Goal: Browse casually: Explore the website without a specific task or goal

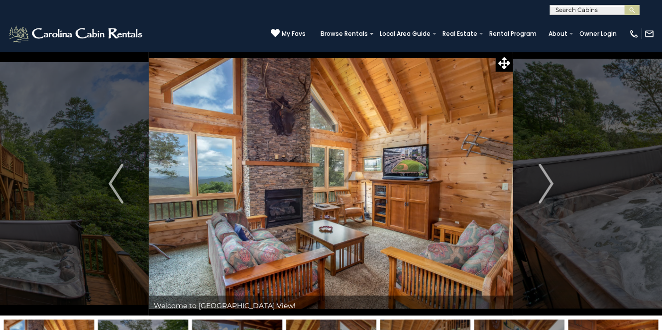
click at [298, 225] on img at bounding box center [331, 184] width 364 height 264
click at [548, 181] on img "Next" at bounding box center [546, 184] width 15 height 40
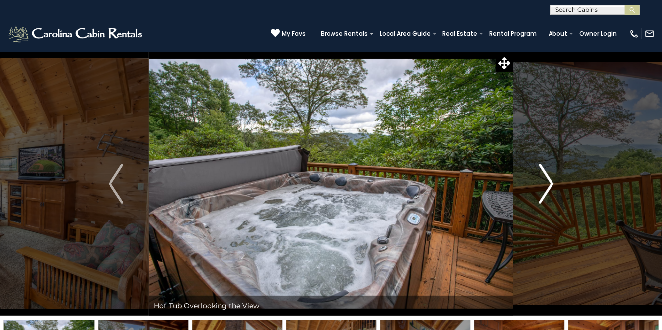
click at [548, 181] on img "Next" at bounding box center [546, 184] width 15 height 40
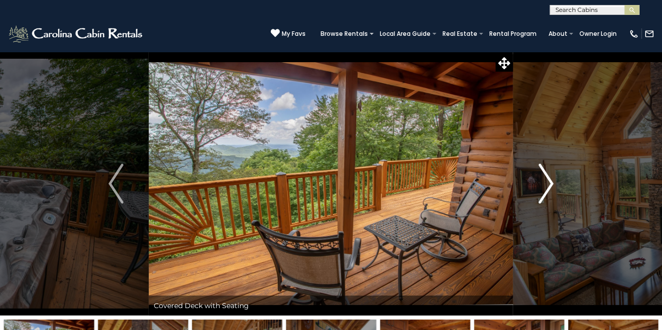
click at [548, 181] on img "Next" at bounding box center [546, 184] width 15 height 40
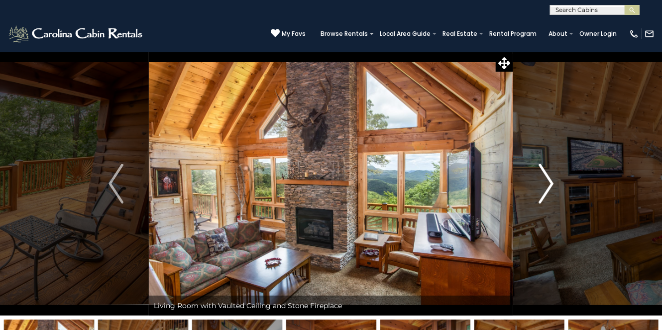
click at [548, 181] on img "Next" at bounding box center [546, 184] width 15 height 40
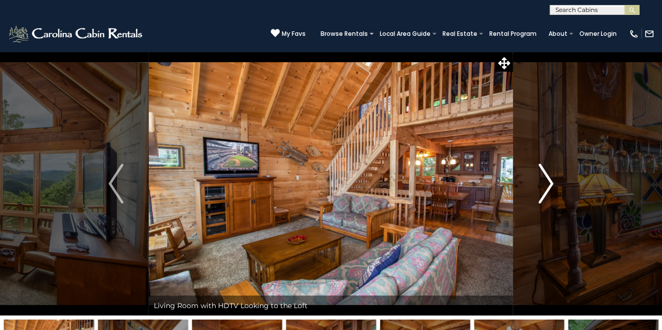
click at [548, 181] on img "Next" at bounding box center [546, 184] width 15 height 40
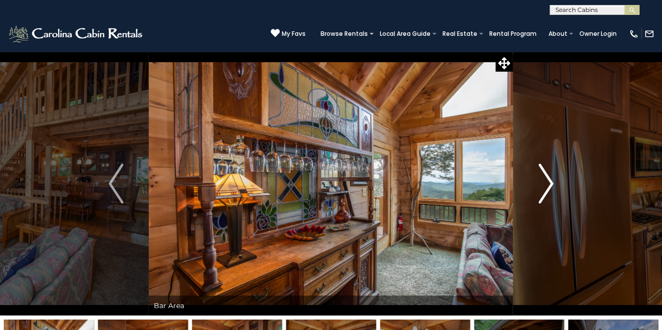
click at [548, 181] on img "Next" at bounding box center [546, 184] width 15 height 40
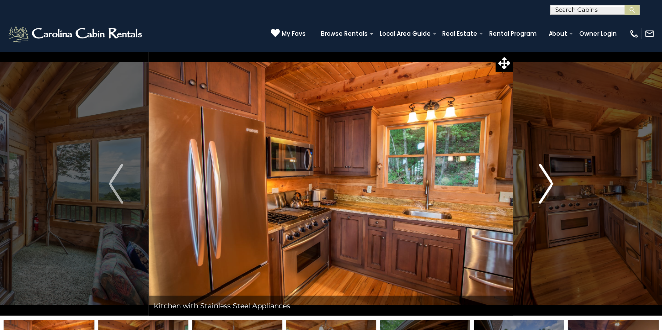
click at [548, 181] on img "Next" at bounding box center [546, 184] width 15 height 40
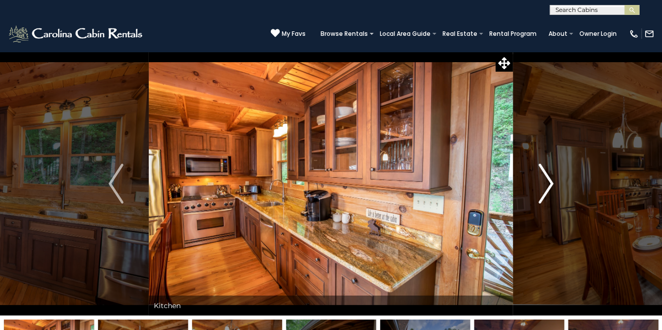
click at [548, 181] on img "Next" at bounding box center [546, 184] width 15 height 40
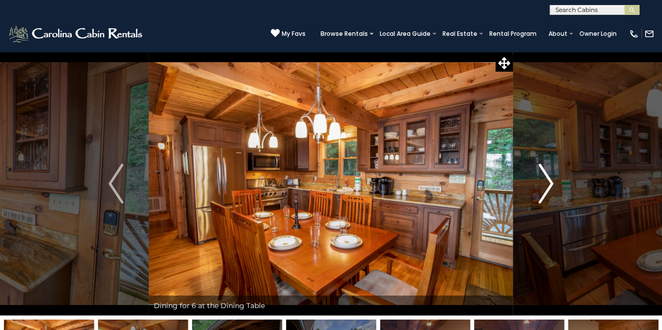
click at [548, 181] on img "Next" at bounding box center [546, 184] width 15 height 40
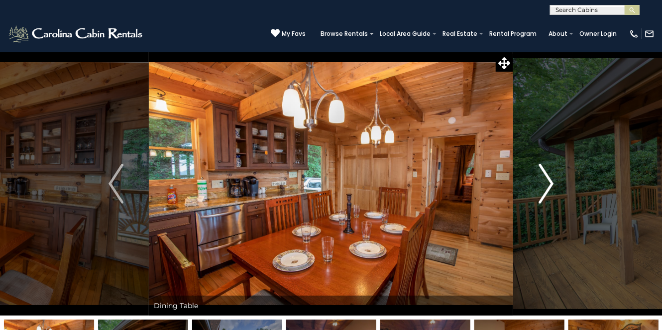
click at [548, 181] on img "Next" at bounding box center [546, 184] width 15 height 40
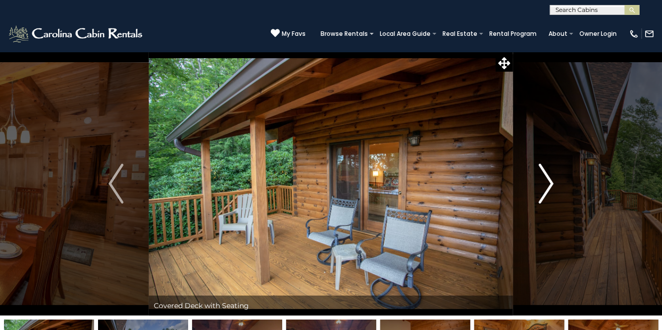
click at [548, 181] on img "Next" at bounding box center [546, 184] width 15 height 40
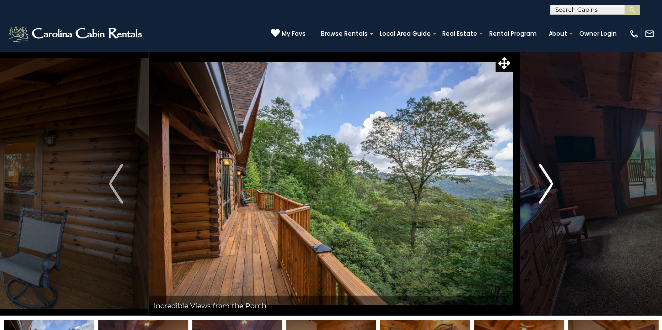
click at [548, 181] on img "Next" at bounding box center [546, 184] width 15 height 40
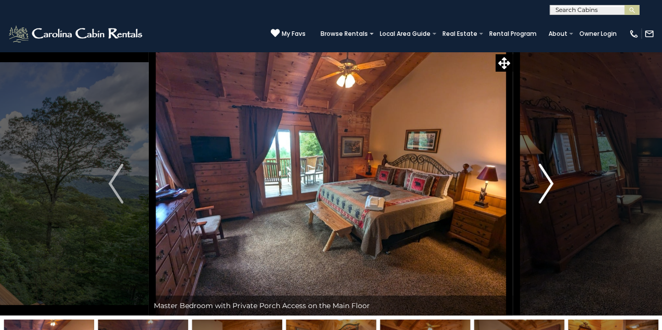
click at [548, 180] on img "Next" at bounding box center [546, 184] width 15 height 40
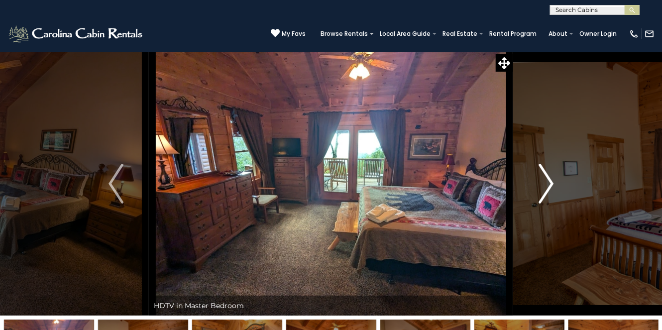
click at [548, 180] on img "Next" at bounding box center [546, 184] width 15 height 40
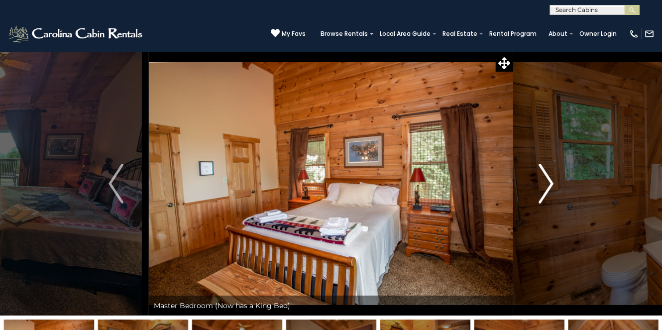
click at [548, 180] on img "Next" at bounding box center [546, 184] width 15 height 40
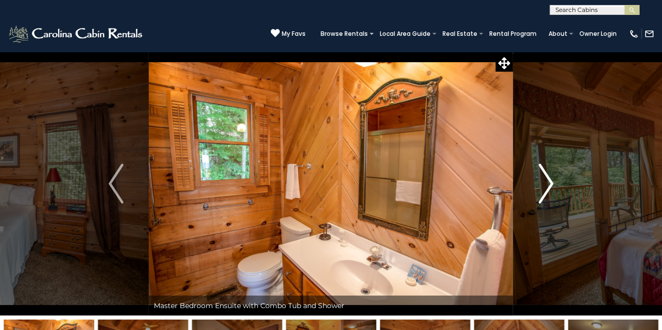
click at [548, 180] on img "Next" at bounding box center [546, 184] width 15 height 40
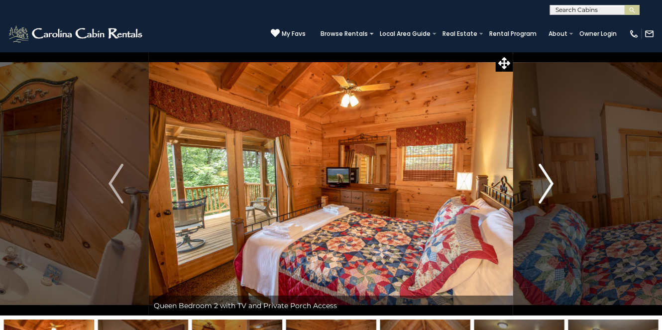
click at [548, 180] on img "Next" at bounding box center [546, 184] width 15 height 40
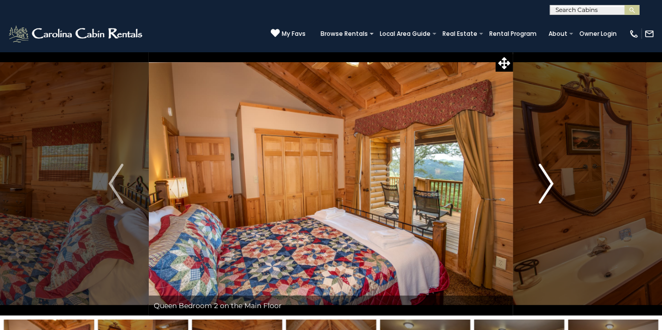
click at [548, 180] on img "Next" at bounding box center [546, 184] width 15 height 40
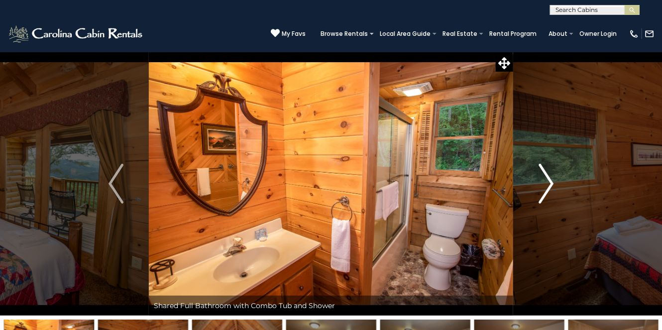
click at [548, 180] on img "Next" at bounding box center [546, 184] width 15 height 40
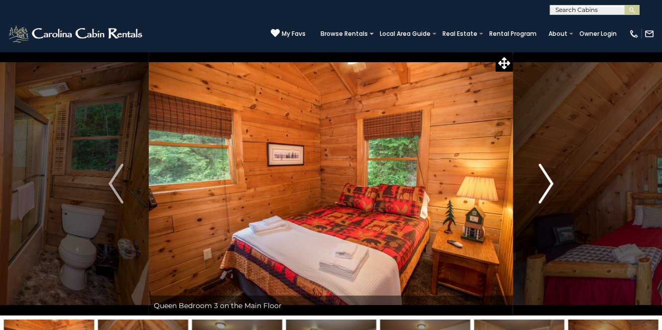
click at [549, 185] on img "Next" at bounding box center [546, 184] width 15 height 40
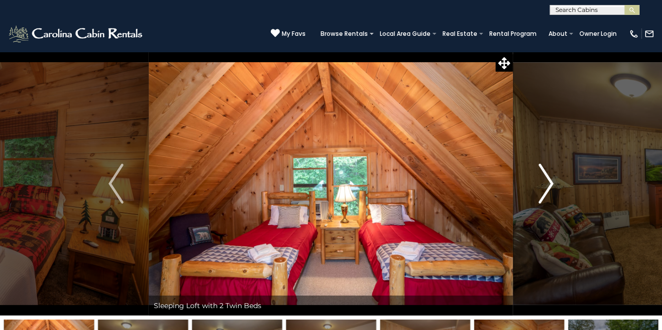
click at [549, 185] on img "Next" at bounding box center [546, 184] width 15 height 40
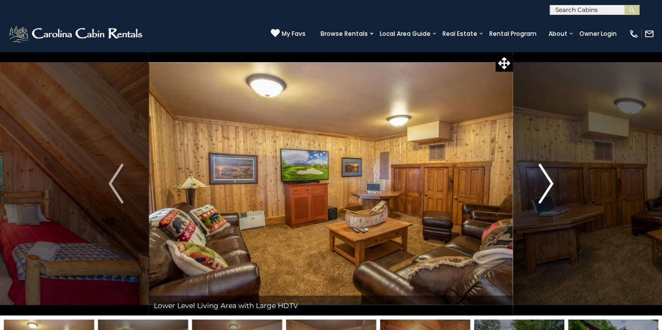
click at [549, 185] on img "Next" at bounding box center [546, 184] width 15 height 40
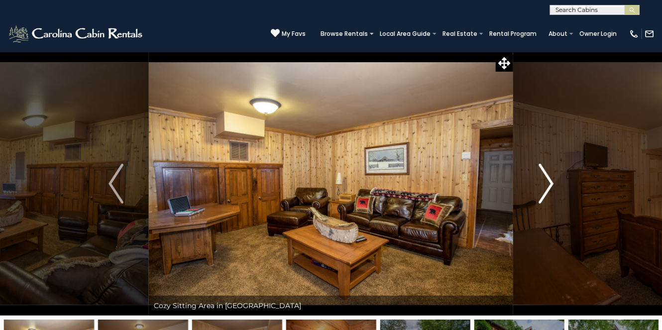
click at [549, 185] on img "Next" at bounding box center [546, 184] width 15 height 40
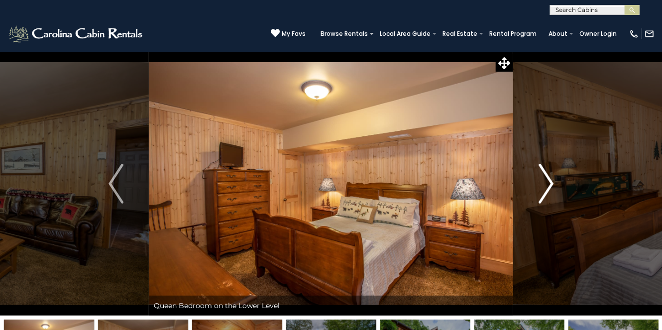
click at [549, 185] on img "Next" at bounding box center [546, 184] width 15 height 40
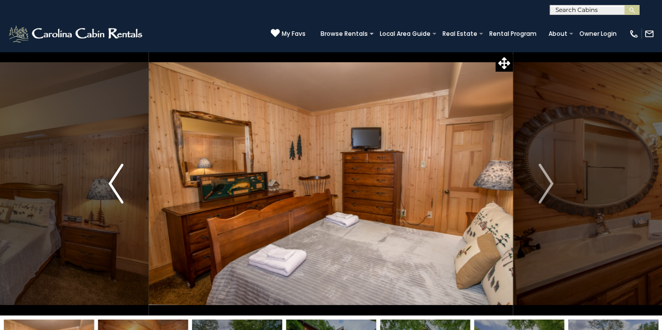
click at [111, 180] on img "Previous" at bounding box center [116, 184] width 15 height 40
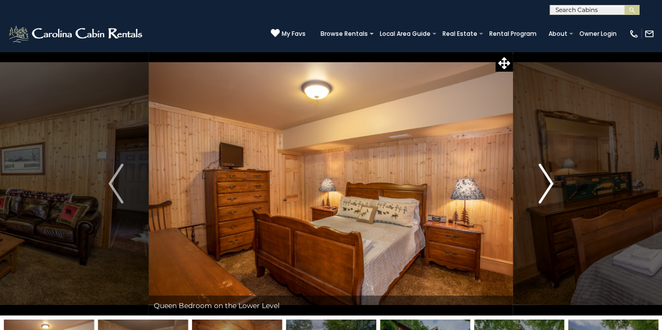
click at [550, 179] on img "Next" at bounding box center [546, 184] width 15 height 40
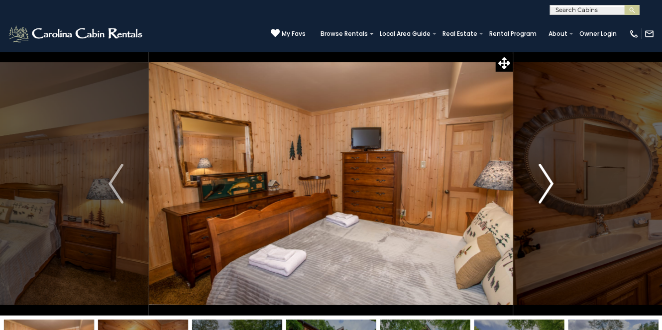
click at [550, 179] on img "Next" at bounding box center [546, 184] width 15 height 40
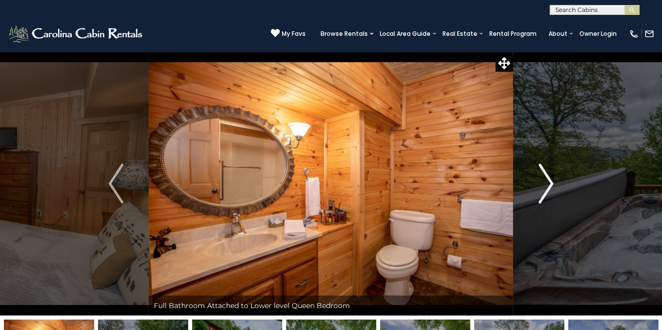
click at [550, 179] on img "Next" at bounding box center [546, 184] width 15 height 40
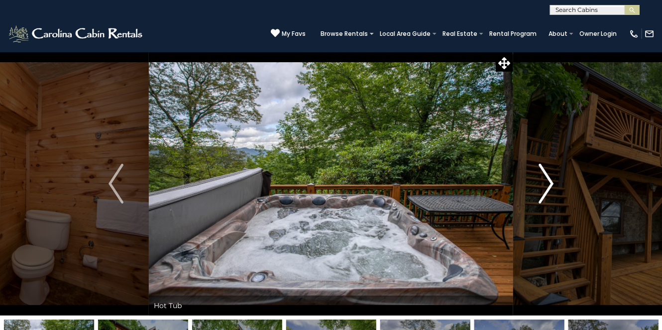
click at [550, 179] on img "Next" at bounding box center [546, 184] width 15 height 40
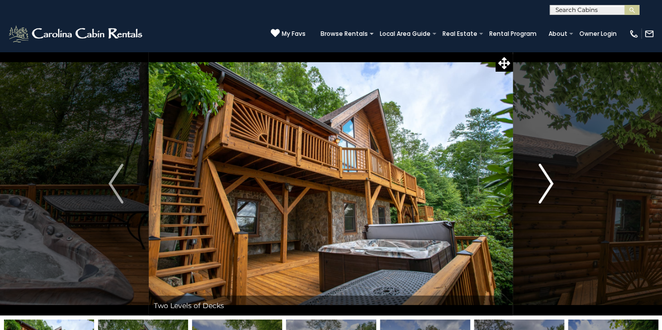
click at [550, 179] on img "Next" at bounding box center [546, 184] width 15 height 40
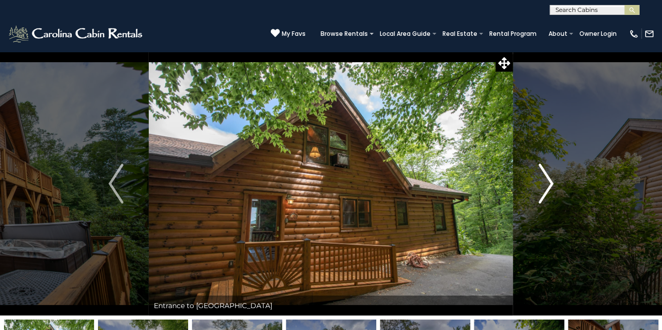
click at [550, 179] on img "Next" at bounding box center [546, 184] width 15 height 40
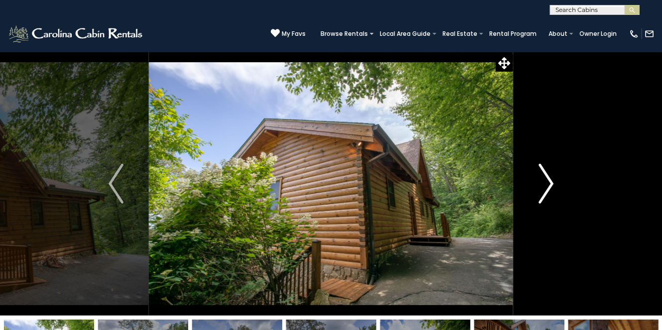
click at [550, 179] on img "Next" at bounding box center [546, 184] width 15 height 40
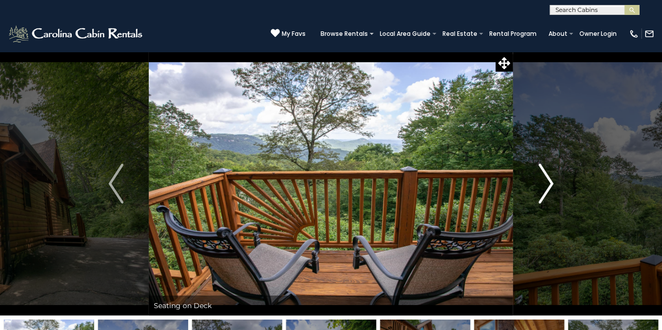
click at [550, 179] on img "Next" at bounding box center [546, 184] width 15 height 40
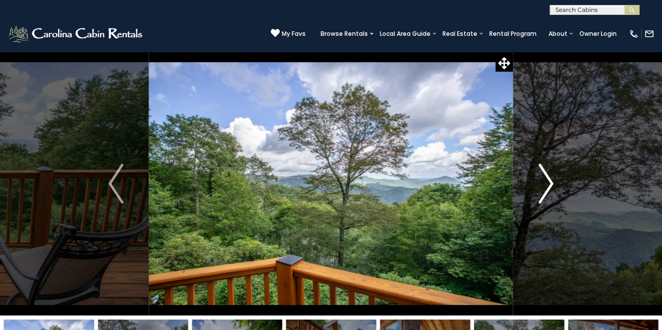
click at [550, 179] on img "Next" at bounding box center [546, 184] width 15 height 40
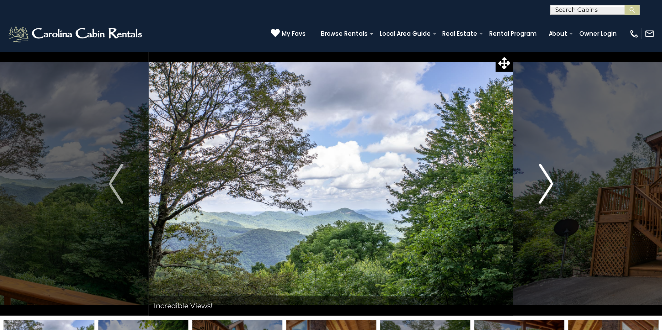
click at [550, 179] on img "Next" at bounding box center [546, 184] width 15 height 40
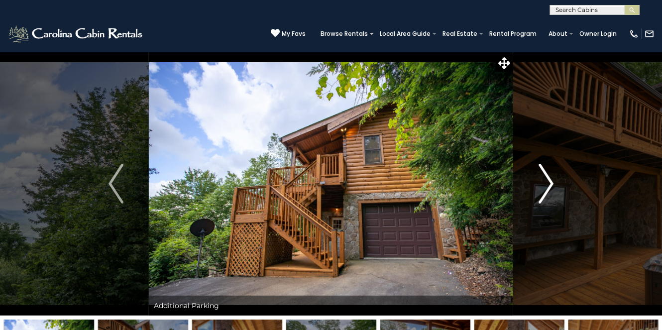
click at [550, 179] on img "Next" at bounding box center [546, 184] width 15 height 40
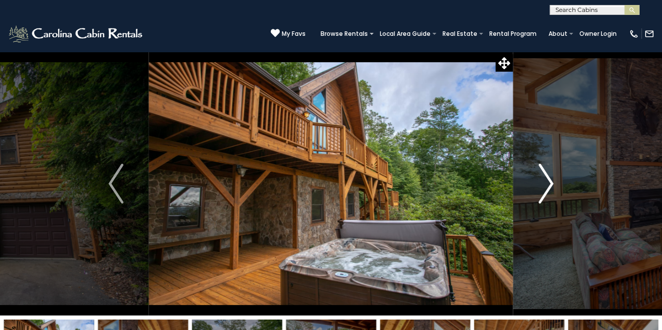
click at [550, 179] on img "Next" at bounding box center [546, 184] width 15 height 40
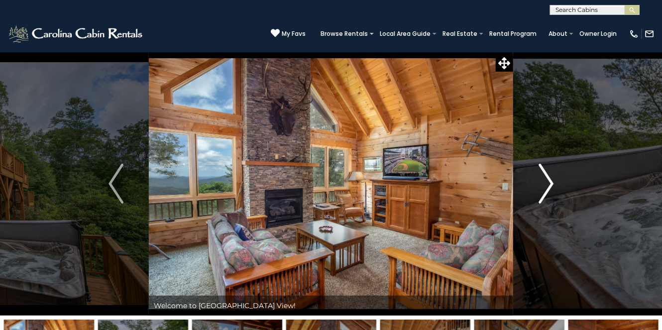
click at [550, 179] on img "Next" at bounding box center [546, 184] width 15 height 40
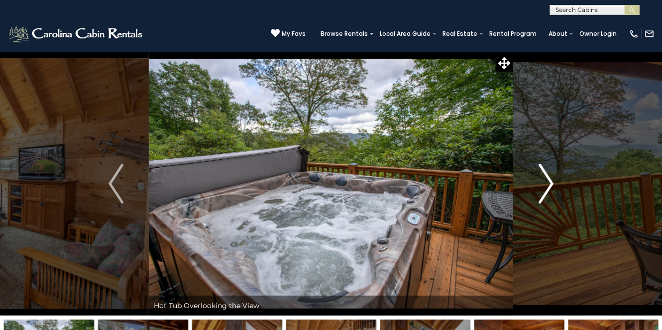
click at [550, 179] on img "Next" at bounding box center [546, 184] width 15 height 40
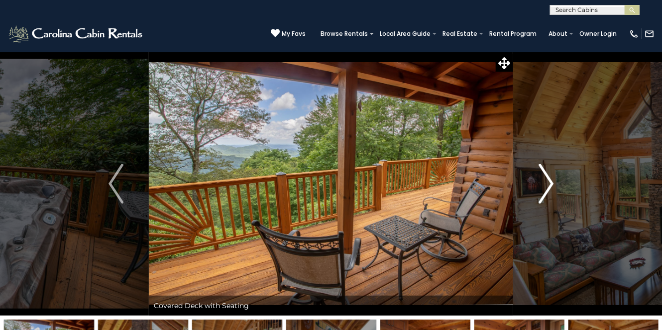
click at [550, 179] on img "Next" at bounding box center [546, 184] width 15 height 40
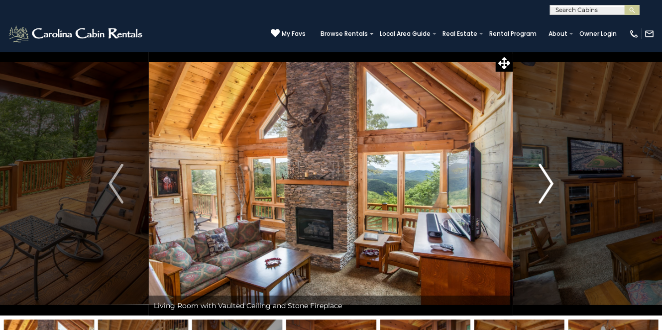
click at [550, 179] on img "Next" at bounding box center [546, 184] width 15 height 40
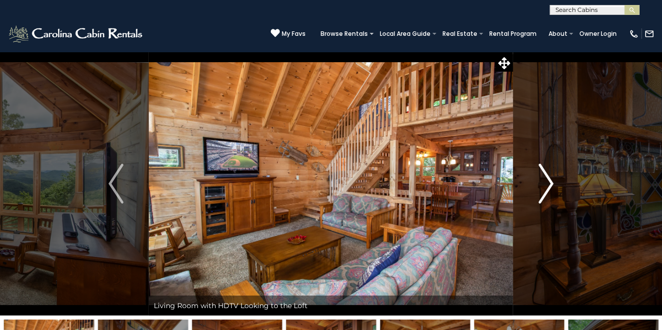
click at [550, 179] on img "Next" at bounding box center [546, 184] width 15 height 40
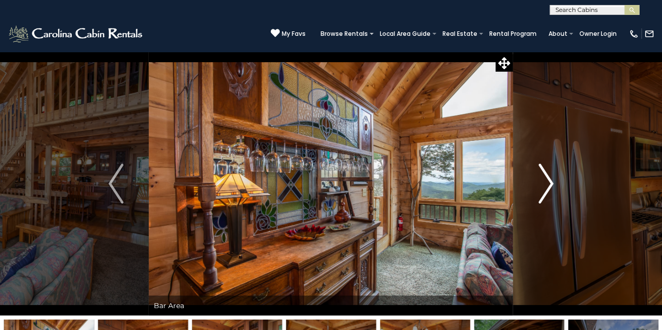
click at [550, 179] on img "Next" at bounding box center [546, 184] width 15 height 40
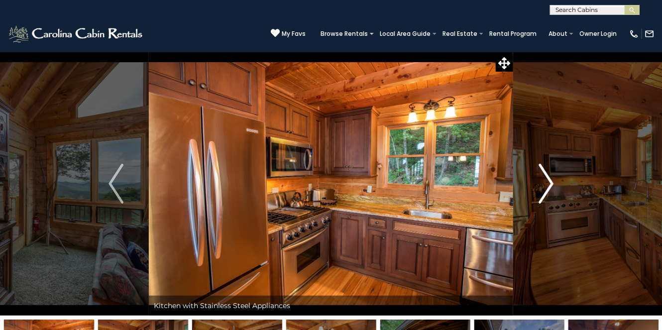
click at [550, 179] on img "Next" at bounding box center [546, 184] width 15 height 40
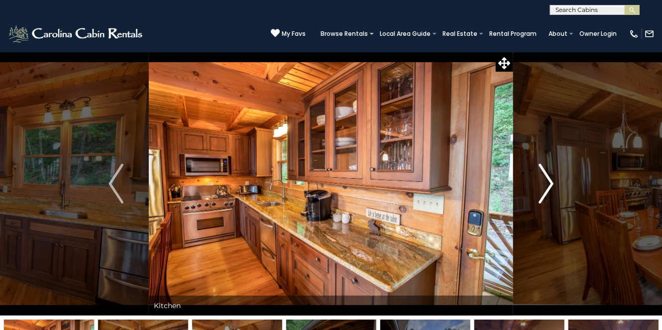
click at [550, 179] on img "Next" at bounding box center [546, 184] width 15 height 40
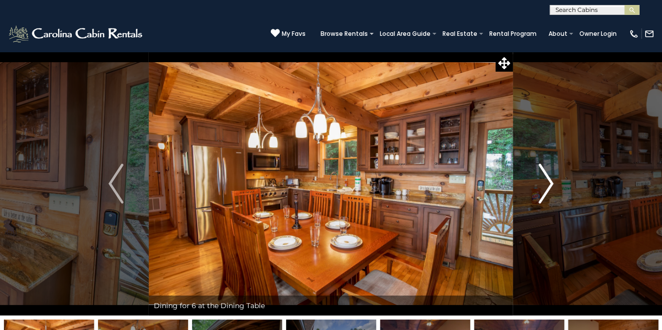
click at [550, 179] on img "Next" at bounding box center [546, 184] width 15 height 40
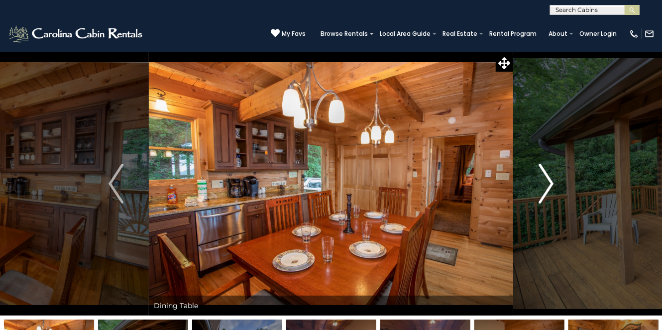
click at [550, 179] on img "Next" at bounding box center [546, 184] width 15 height 40
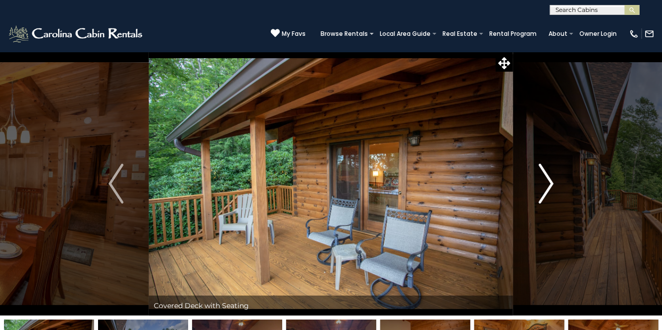
click at [550, 179] on img "Next" at bounding box center [546, 184] width 15 height 40
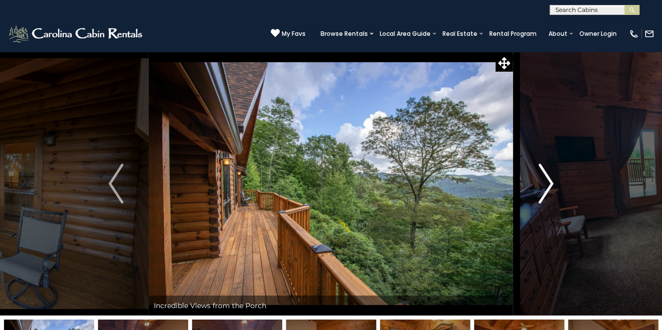
click at [550, 179] on img "Next" at bounding box center [546, 184] width 15 height 40
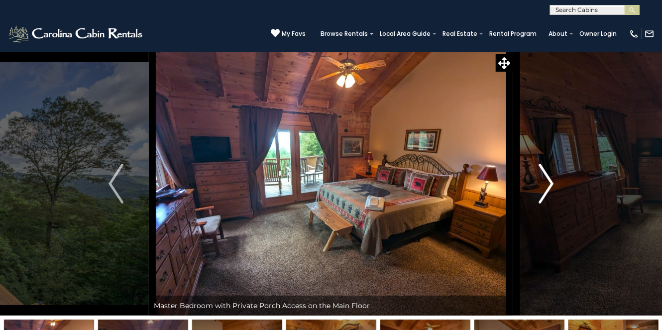
click at [550, 179] on img "Next" at bounding box center [546, 184] width 15 height 40
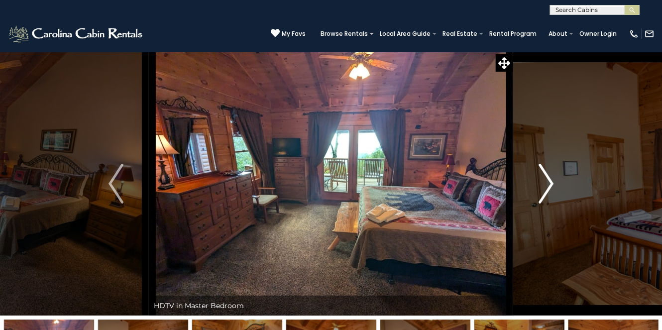
click at [550, 179] on img "Next" at bounding box center [546, 184] width 15 height 40
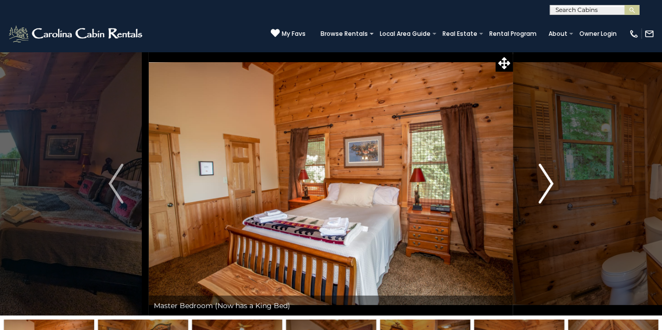
click at [550, 179] on img "Next" at bounding box center [546, 184] width 15 height 40
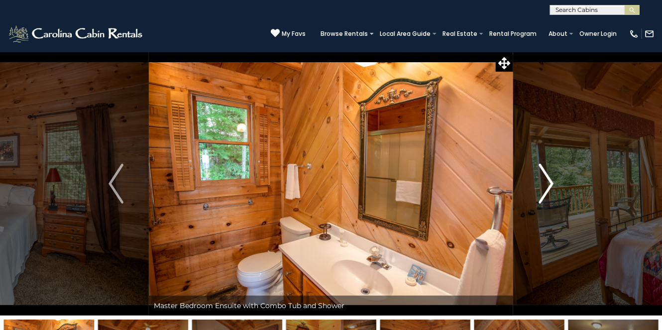
click at [550, 179] on img "Next" at bounding box center [546, 184] width 15 height 40
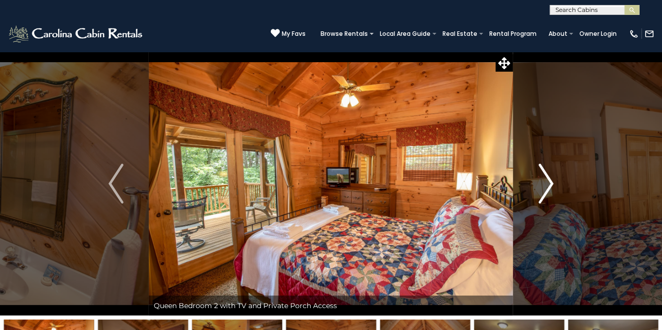
click at [550, 179] on img "Next" at bounding box center [546, 184] width 15 height 40
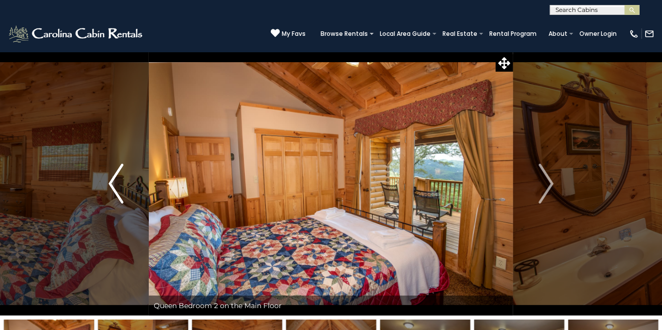
click at [115, 182] on img "Previous" at bounding box center [116, 184] width 15 height 40
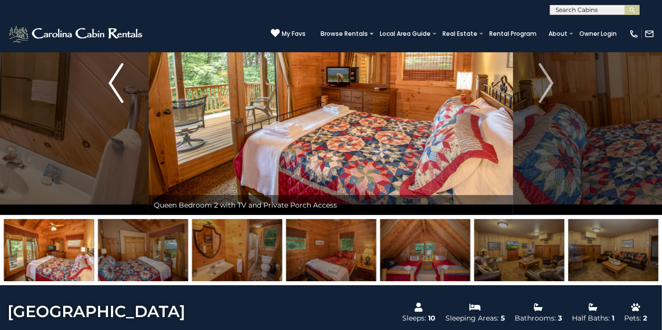
scroll to position [149, 0]
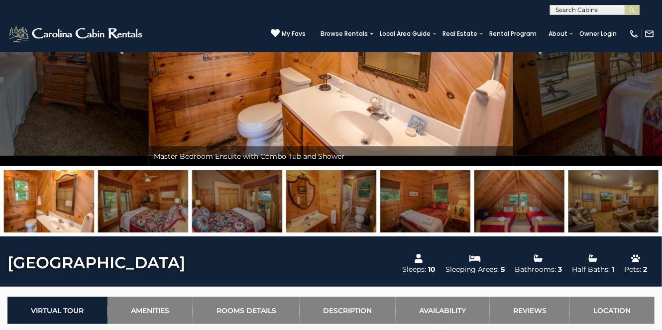
drag, startPoint x: 81, startPoint y: 207, endPoint x: 675, endPoint y: 195, distance: 594.0
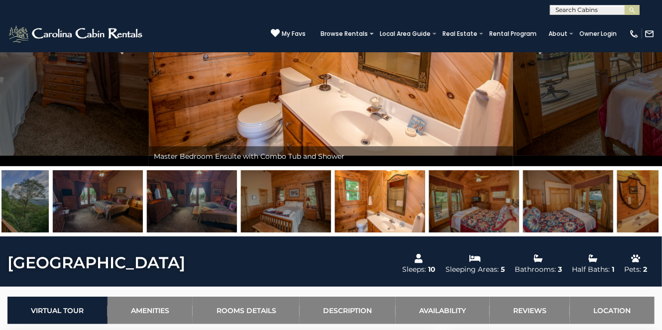
drag, startPoint x: 32, startPoint y: 203, endPoint x: 391, endPoint y: 185, distance: 359.4
click at [390, 185] on img at bounding box center [380, 201] width 90 height 62
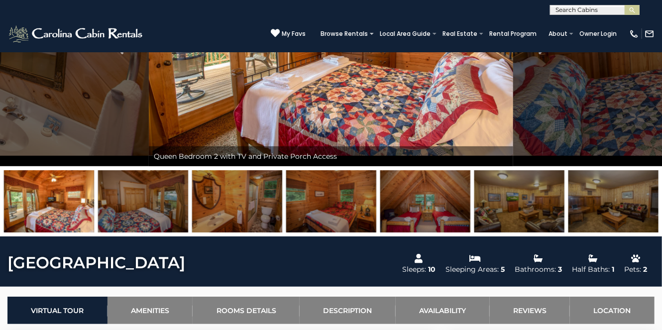
drag, startPoint x: 391, startPoint y: 185, endPoint x: 16, endPoint y: 234, distance: 378.2
click at [16, 234] on div at bounding box center [331, 201] width 662 height 70
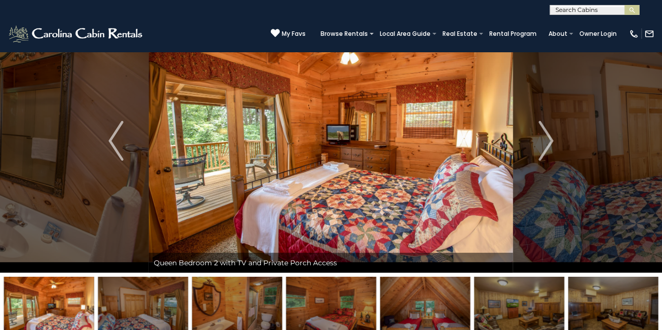
scroll to position [0, 0]
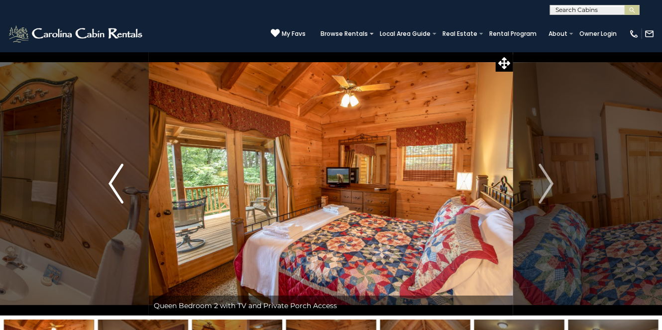
click at [112, 176] on img "Previous" at bounding box center [116, 184] width 15 height 40
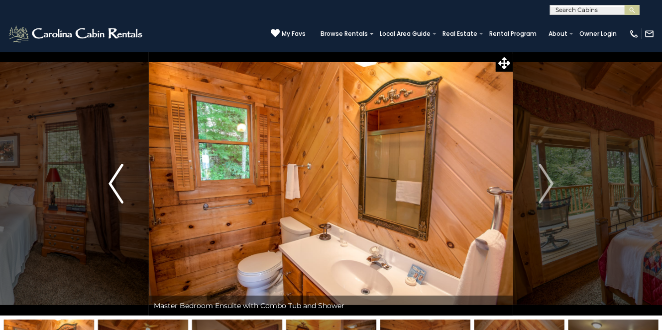
click at [111, 176] on img "Previous" at bounding box center [116, 184] width 15 height 40
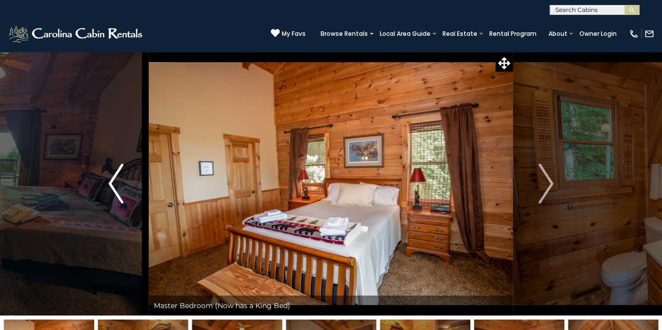
click at [110, 176] on img "Previous" at bounding box center [116, 184] width 15 height 40
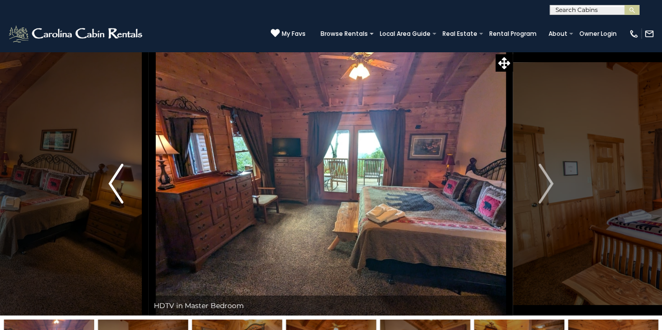
click at [110, 176] on img "Previous" at bounding box center [116, 184] width 15 height 40
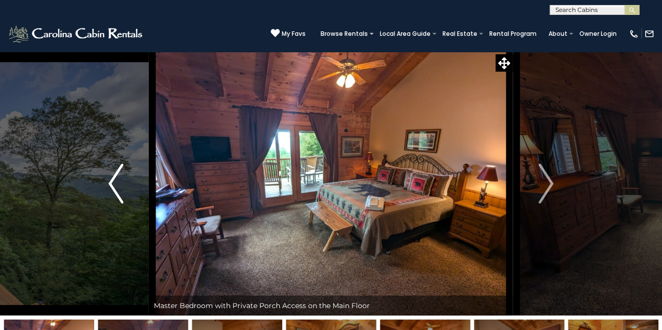
click at [110, 176] on img "Previous" at bounding box center [116, 184] width 15 height 40
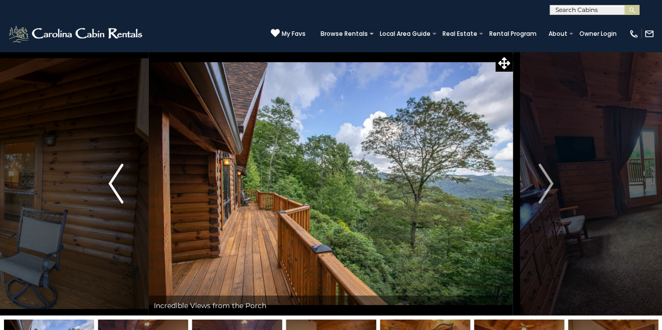
click at [110, 176] on img "Previous" at bounding box center [116, 184] width 15 height 40
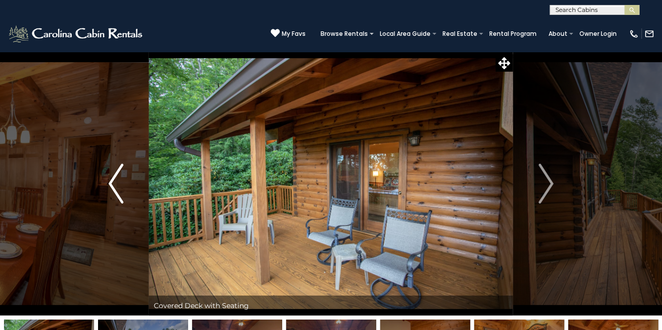
click at [110, 176] on img "Previous" at bounding box center [116, 184] width 15 height 40
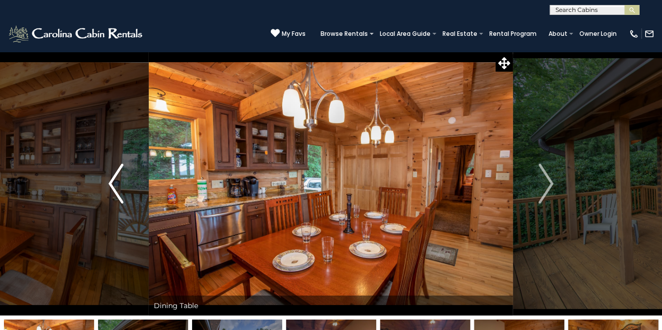
click at [110, 176] on img "Previous" at bounding box center [116, 184] width 15 height 40
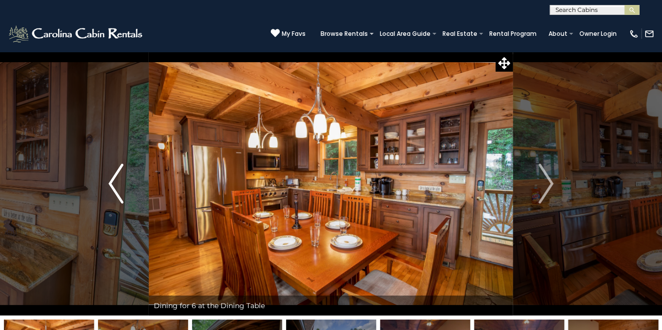
click at [110, 176] on img "Previous" at bounding box center [116, 184] width 15 height 40
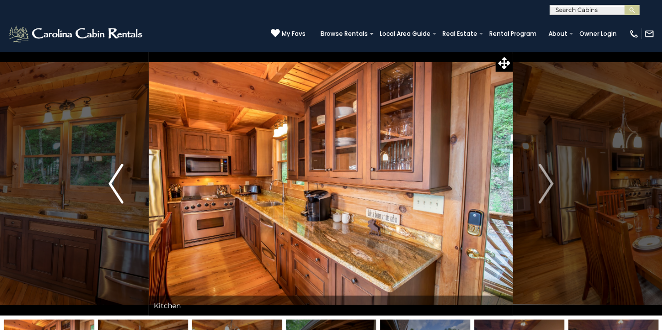
click at [110, 176] on img "Previous" at bounding box center [116, 184] width 15 height 40
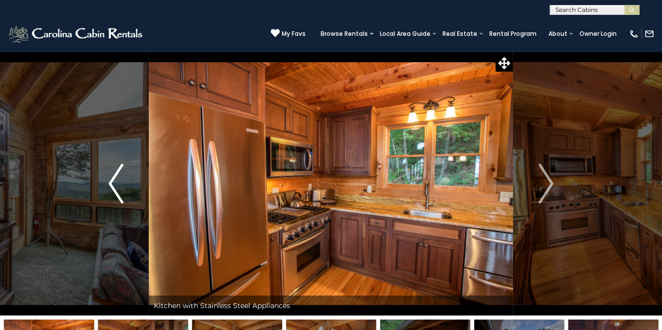
click at [110, 176] on img "Previous" at bounding box center [116, 184] width 15 height 40
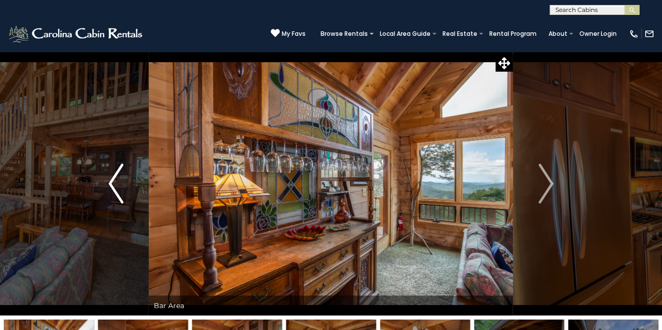
click at [110, 176] on img "Previous" at bounding box center [116, 184] width 15 height 40
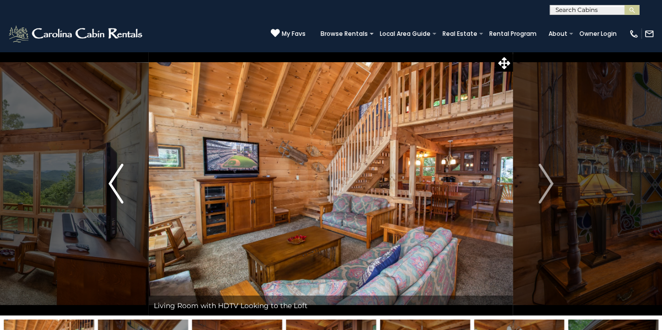
click at [110, 176] on img "Previous" at bounding box center [116, 184] width 15 height 40
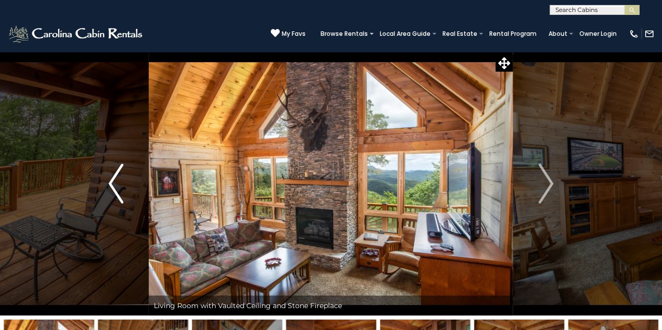
click at [110, 176] on img "Previous" at bounding box center [116, 184] width 15 height 40
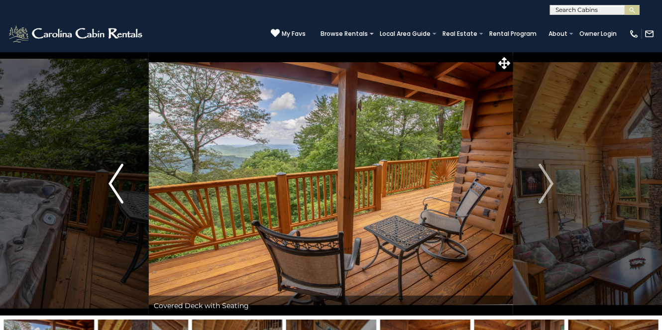
click at [110, 176] on img "Previous" at bounding box center [116, 184] width 15 height 40
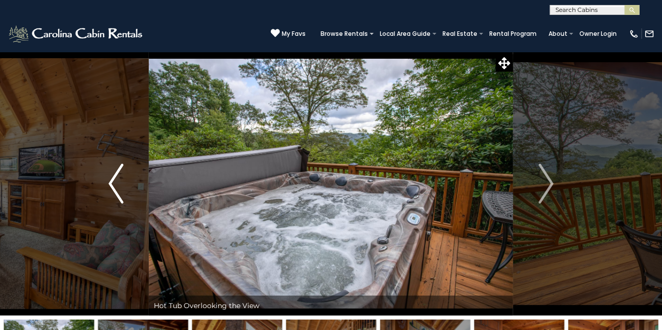
click at [110, 176] on img "Previous" at bounding box center [116, 184] width 15 height 40
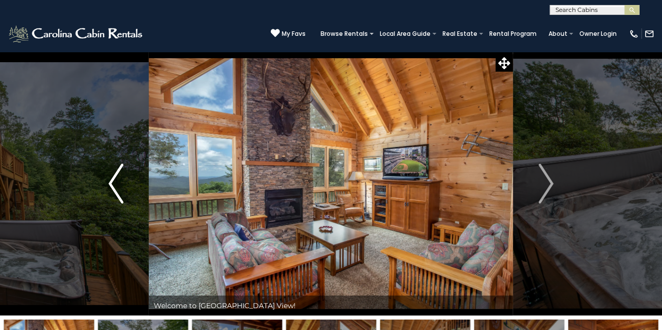
click at [110, 176] on img "Previous" at bounding box center [116, 184] width 15 height 40
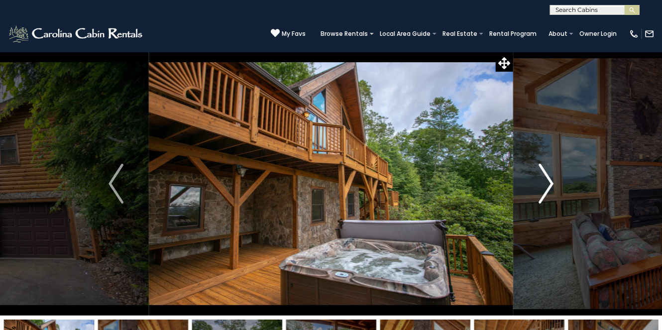
click at [548, 182] on img "Next" at bounding box center [546, 184] width 15 height 40
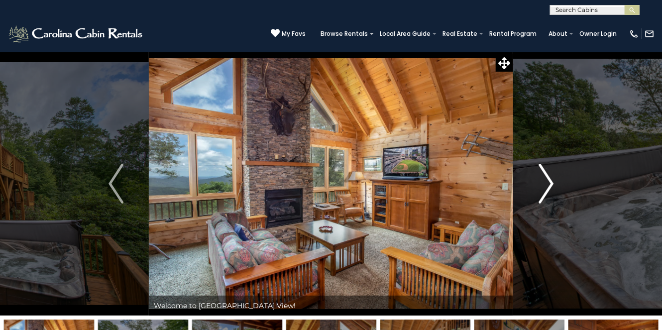
click at [548, 182] on img "Next" at bounding box center [546, 184] width 15 height 40
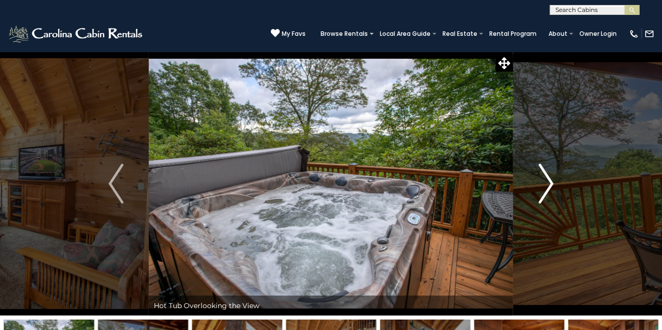
click at [548, 179] on img "Next" at bounding box center [546, 184] width 15 height 40
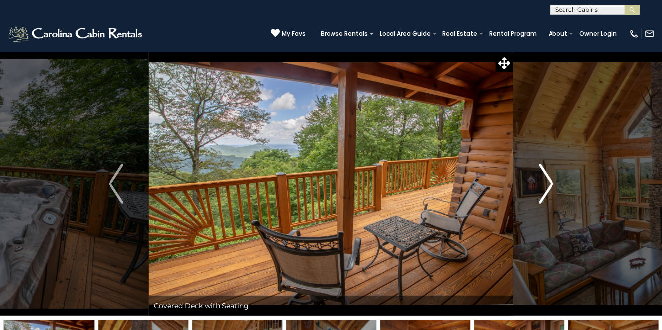
click at [548, 178] on img "Next" at bounding box center [546, 184] width 15 height 40
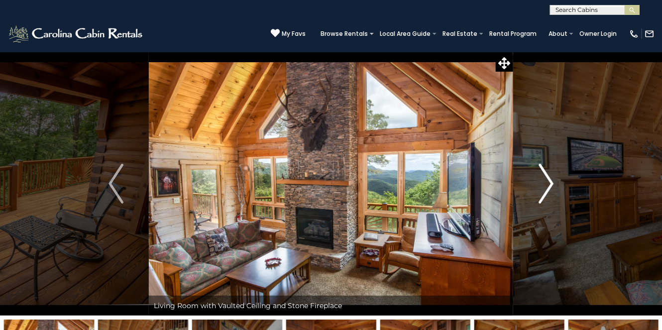
click at [548, 178] on img "Next" at bounding box center [546, 184] width 15 height 40
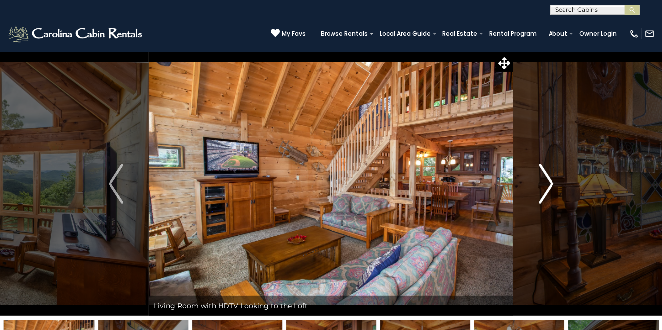
click at [549, 182] on img "Next" at bounding box center [546, 184] width 15 height 40
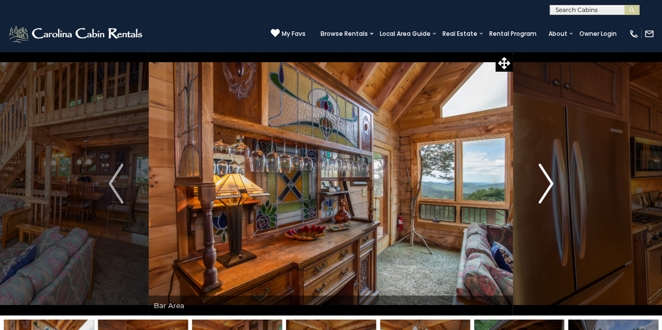
click at [549, 181] on img "Next" at bounding box center [546, 184] width 15 height 40
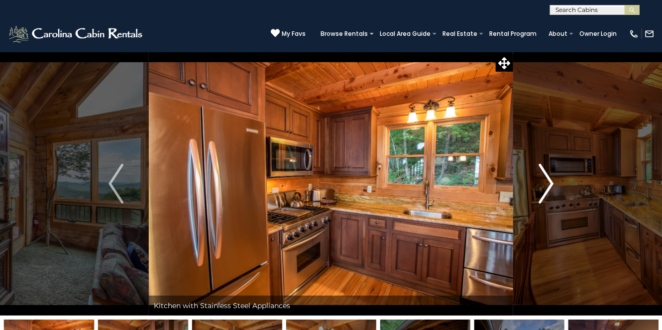
click at [549, 181] on img "Next" at bounding box center [546, 184] width 15 height 40
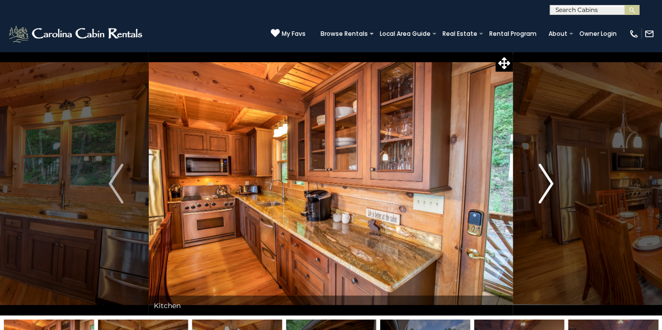
click at [549, 181] on img "Next" at bounding box center [546, 184] width 15 height 40
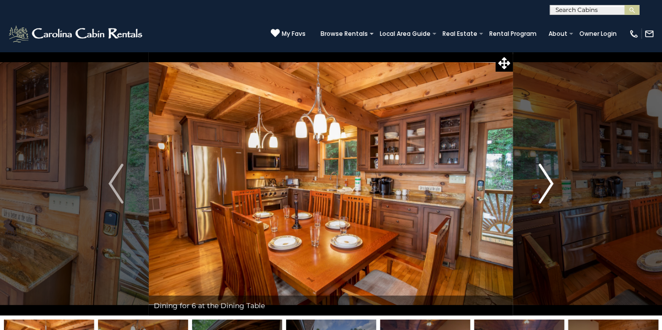
click at [549, 181] on img "Next" at bounding box center [546, 184] width 15 height 40
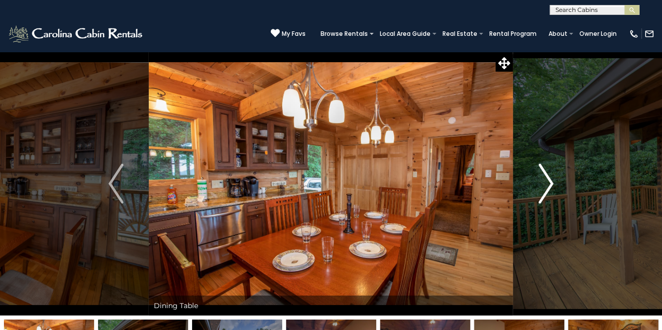
click at [549, 181] on img "Next" at bounding box center [546, 184] width 15 height 40
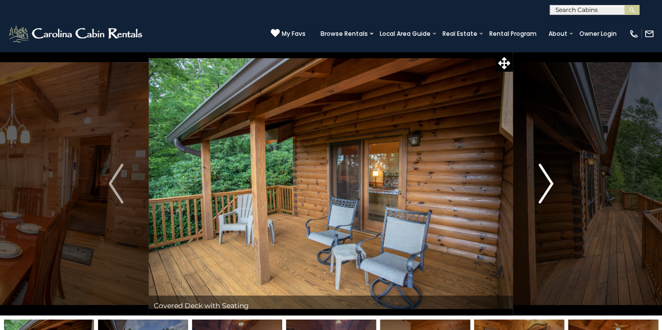
click at [549, 181] on img "Next" at bounding box center [546, 184] width 15 height 40
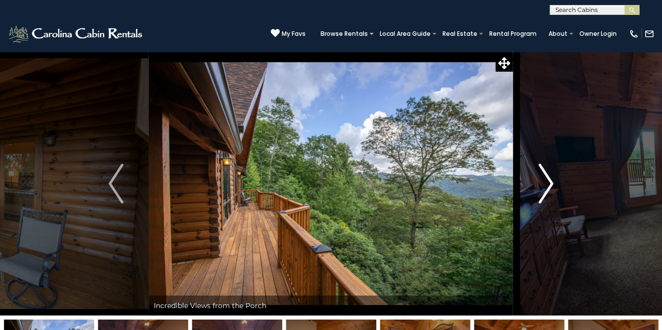
click at [549, 181] on img "Next" at bounding box center [546, 184] width 15 height 40
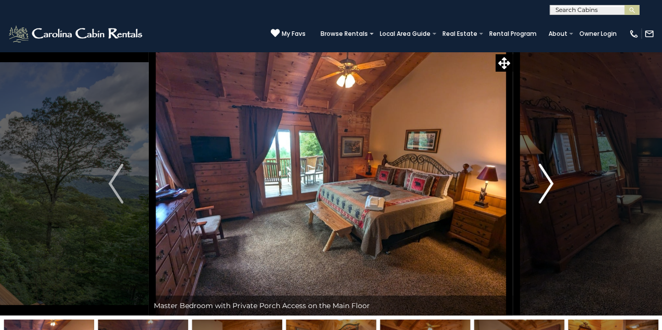
click at [548, 179] on img "Next" at bounding box center [546, 184] width 15 height 40
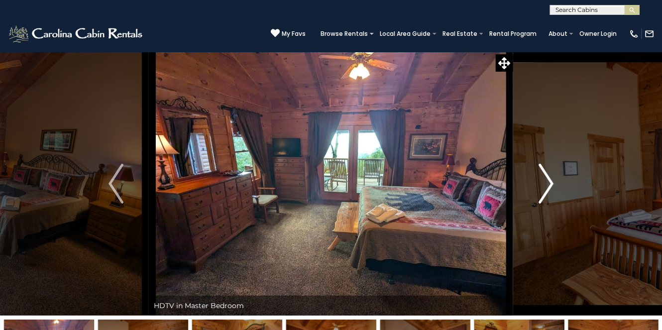
click at [548, 179] on img "Next" at bounding box center [546, 184] width 15 height 40
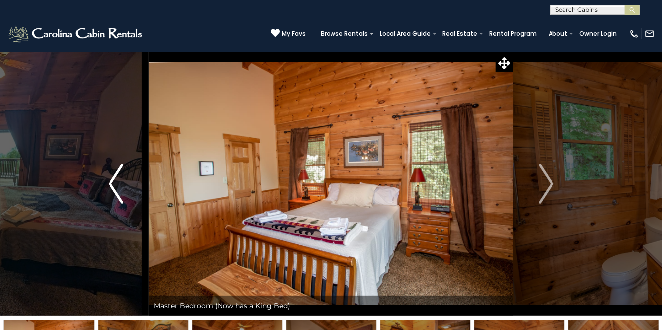
click at [112, 181] on img "Previous" at bounding box center [116, 184] width 15 height 40
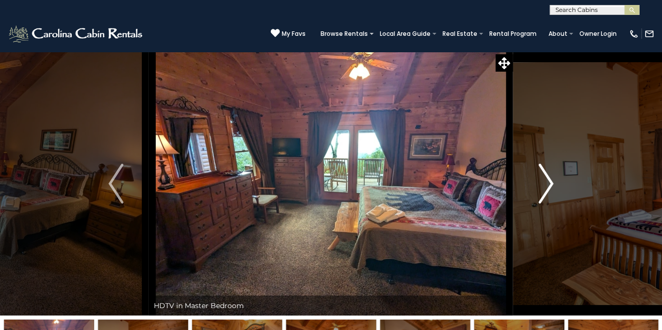
click at [550, 183] on img "Next" at bounding box center [546, 184] width 15 height 40
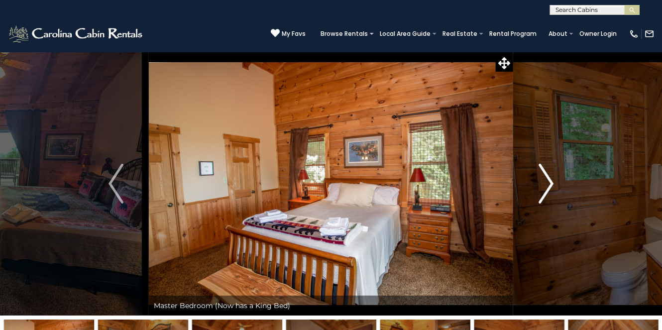
click at [550, 183] on img "Next" at bounding box center [546, 184] width 15 height 40
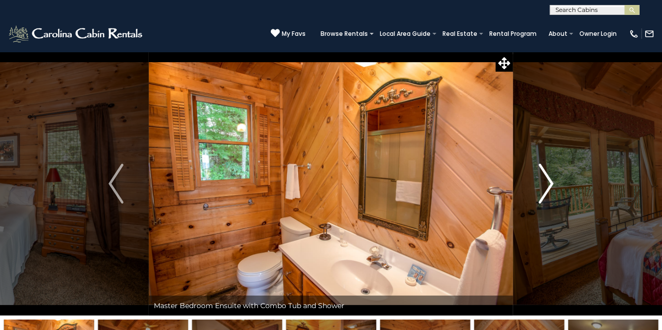
click at [550, 183] on img "Next" at bounding box center [546, 184] width 15 height 40
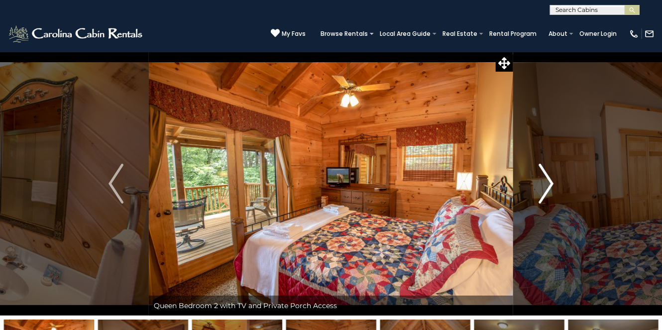
click at [550, 183] on img "Next" at bounding box center [546, 184] width 15 height 40
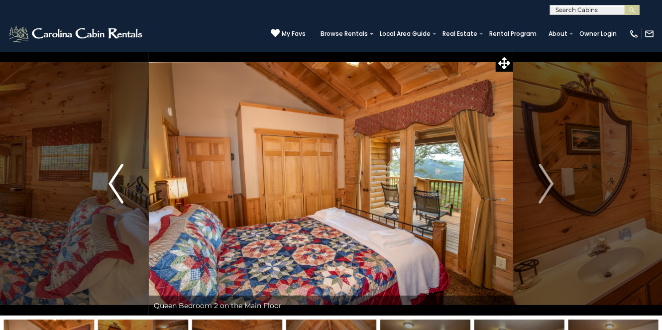
click at [111, 181] on img "Previous" at bounding box center [116, 184] width 15 height 40
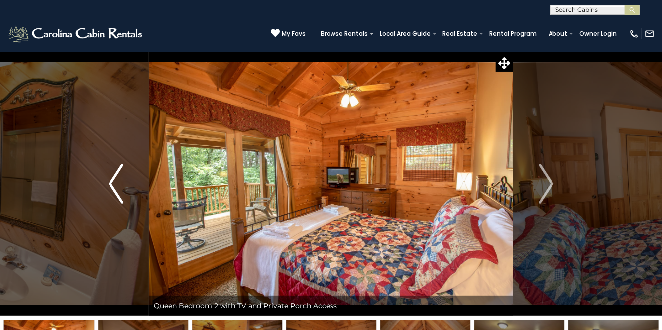
click at [110, 185] on img "Previous" at bounding box center [116, 184] width 15 height 40
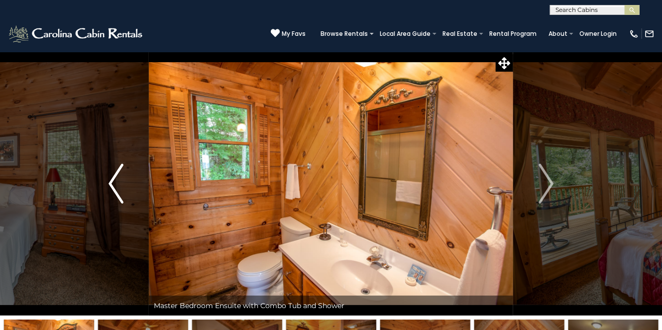
click at [110, 185] on img "Previous" at bounding box center [116, 184] width 15 height 40
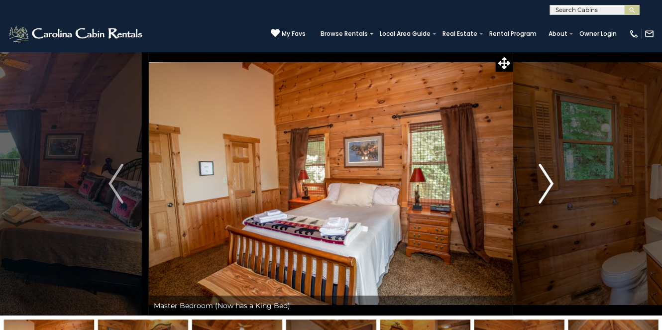
click at [549, 182] on img "Next" at bounding box center [546, 184] width 15 height 40
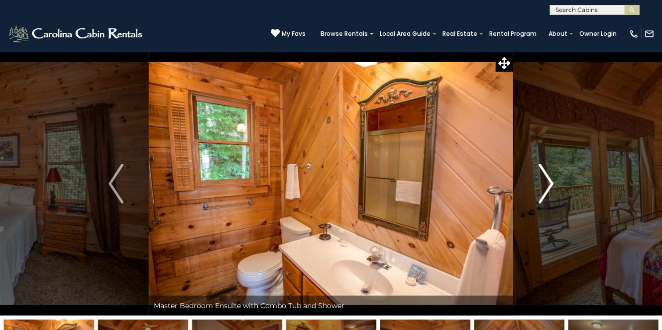
click at [549, 182] on img "Next" at bounding box center [546, 184] width 15 height 40
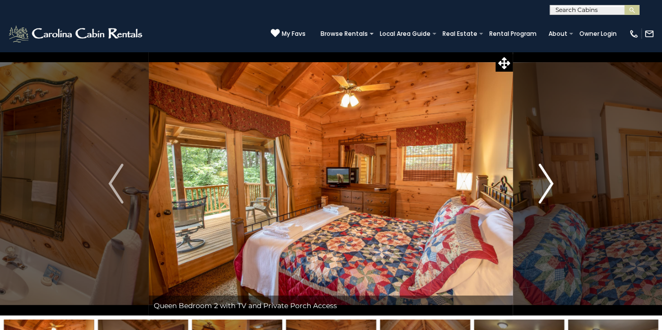
click at [549, 182] on img "Next" at bounding box center [546, 184] width 15 height 40
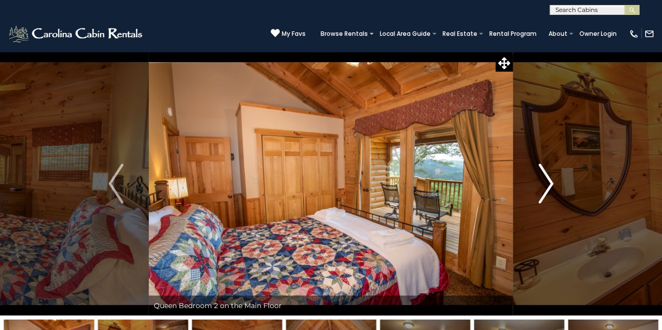
click at [549, 182] on img "Next" at bounding box center [546, 184] width 15 height 40
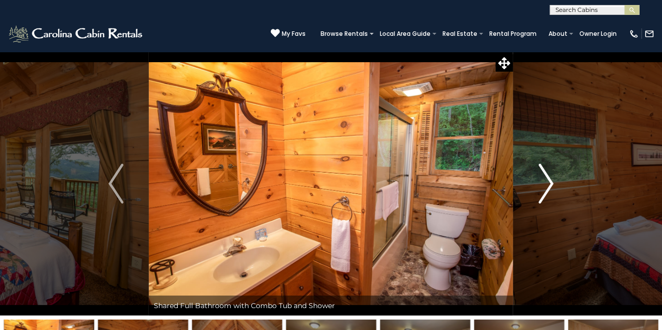
click at [549, 182] on img "Next" at bounding box center [546, 184] width 15 height 40
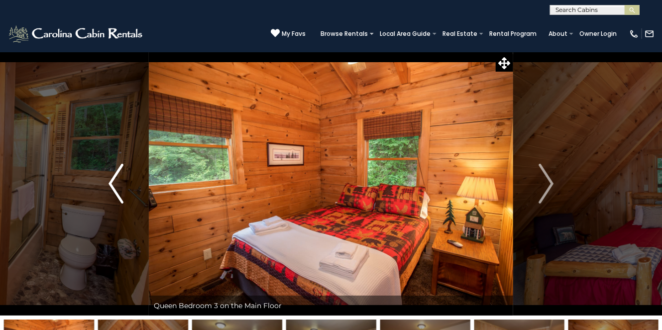
click at [112, 180] on img "Previous" at bounding box center [116, 184] width 15 height 40
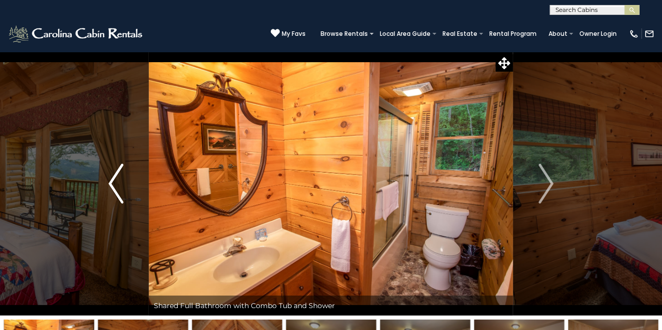
click at [112, 180] on img "Previous" at bounding box center [116, 184] width 15 height 40
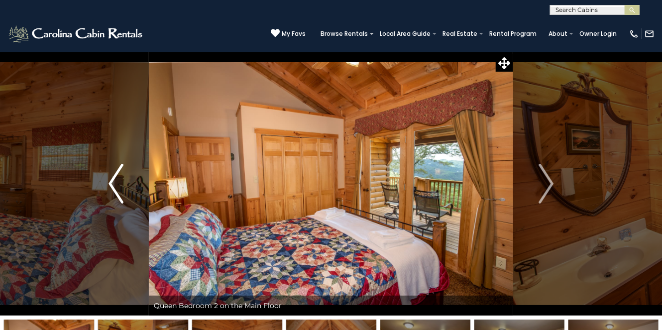
click at [112, 180] on img "Previous" at bounding box center [116, 184] width 15 height 40
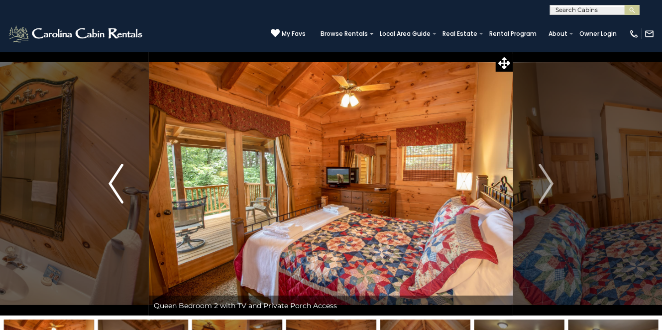
click at [114, 183] on img "Previous" at bounding box center [116, 184] width 15 height 40
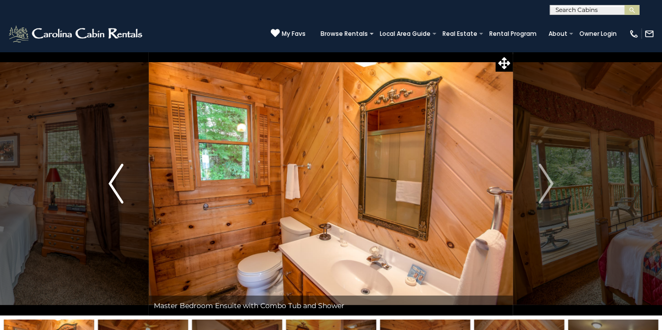
click at [114, 183] on img "Previous" at bounding box center [116, 184] width 15 height 40
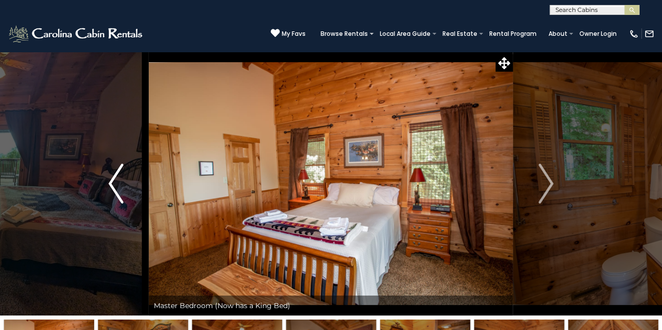
click at [114, 183] on img "Previous" at bounding box center [116, 184] width 15 height 40
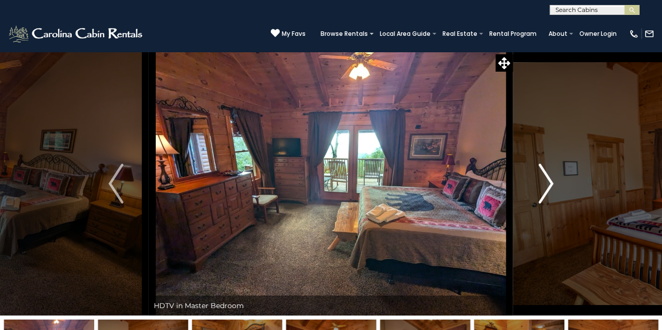
click at [550, 182] on img "Next" at bounding box center [546, 184] width 15 height 40
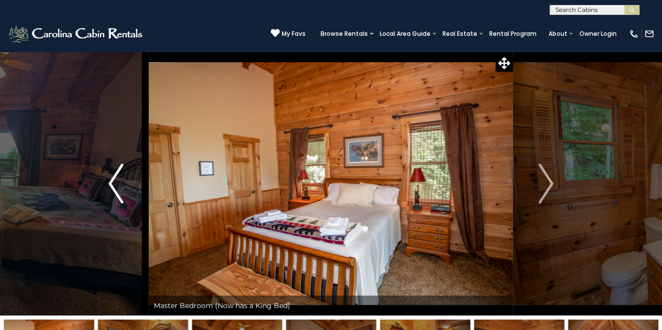
click at [112, 184] on img "Previous" at bounding box center [116, 184] width 15 height 40
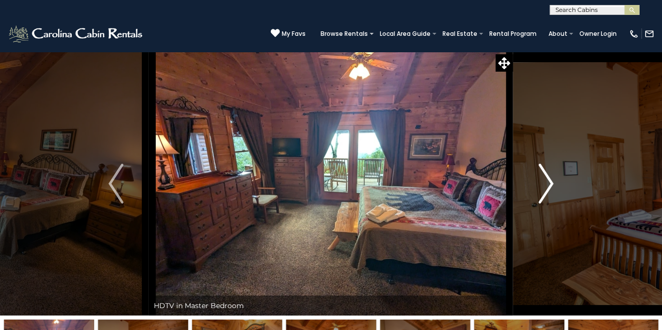
click at [548, 179] on img "Next" at bounding box center [546, 184] width 15 height 40
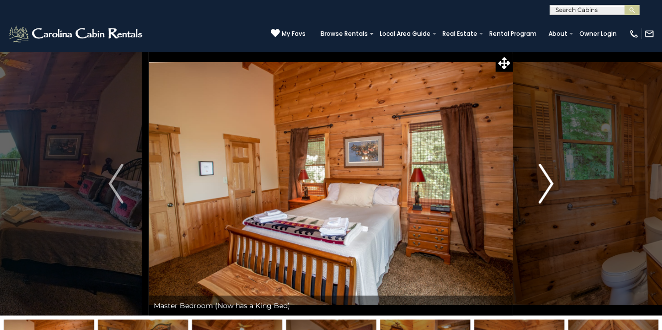
click at [548, 179] on img "Next" at bounding box center [546, 184] width 15 height 40
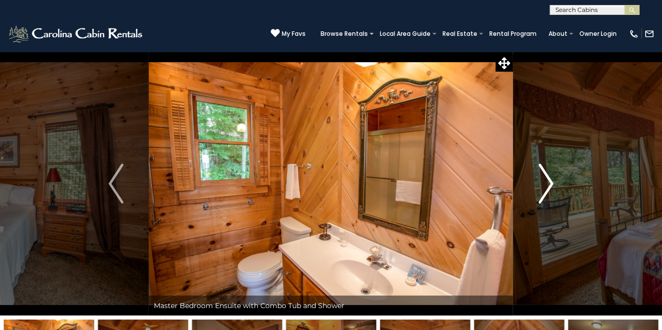
click at [548, 179] on img "Next" at bounding box center [546, 184] width 15 height 40
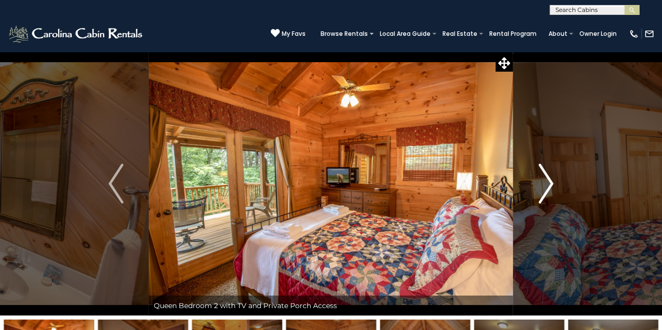
click at [548, 179] on img "Next" at bounding box center [546, 184] width 15 height 40
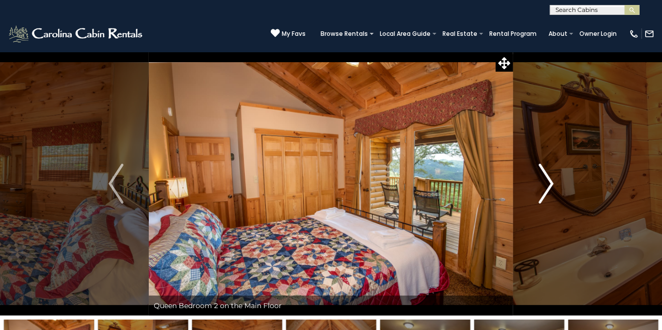
click at [548, 179] on img "Next" at bounding box center [546, 184] width 15 height 40
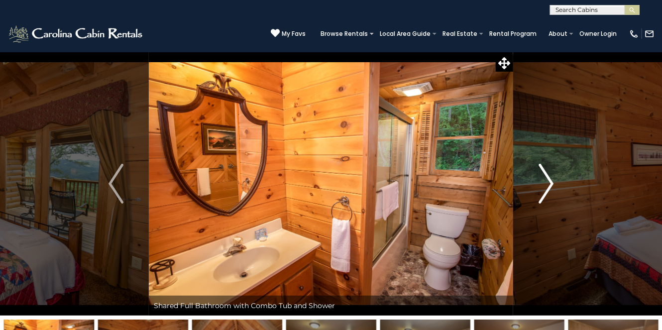
click at [548, 179] on img "Next" at bounding box center [546, 184] width 15 height 40
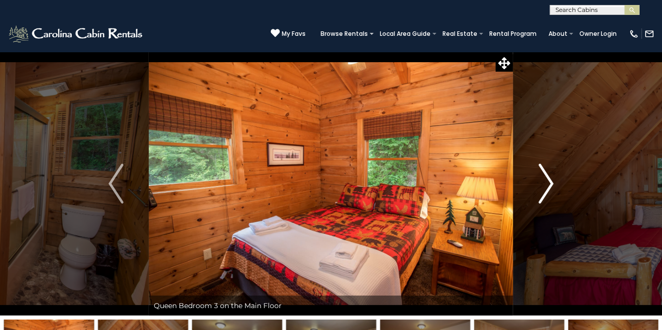
click at [549, 179] on img "Next" at bounding box center [546, 184] width 15 height 40
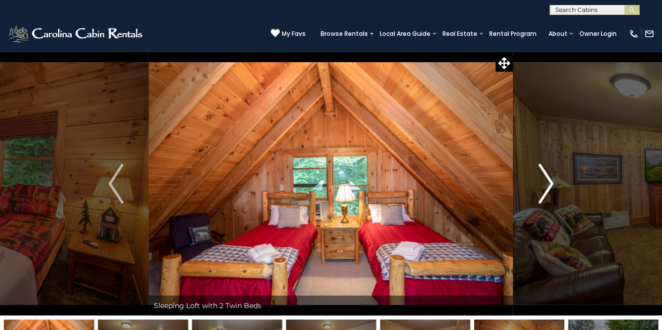
click at [551, 184] on img "Next" at bounding box center [546, 184] width 15 height 40
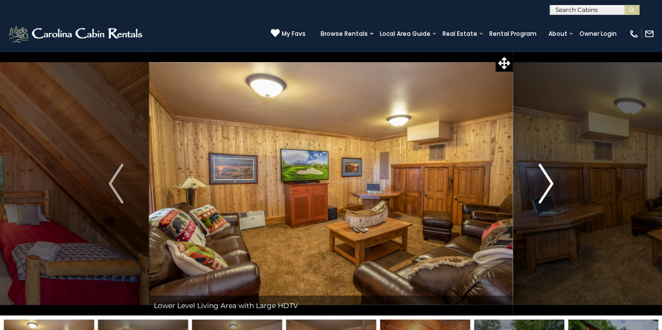
click at [551, 184] on img "Next" at bounding box center [546, 184] width 15 height 40
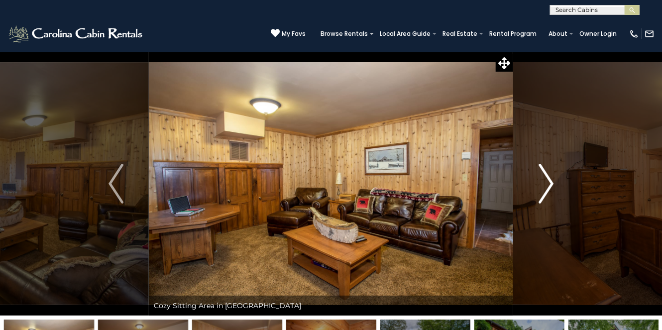
click at [551, 184] on img "Next" at bounding box center [546, 184] width 15 height 40
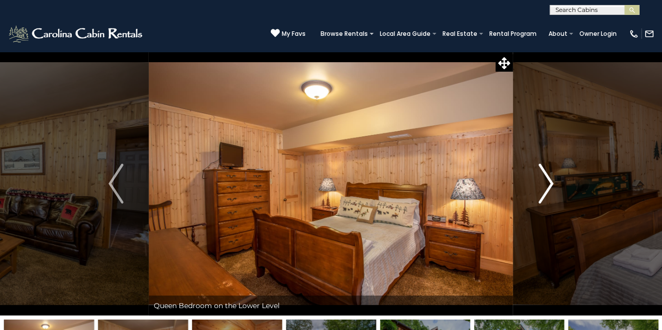
click at [551, 184] on img "Next" at bounding box center [546, 184] width 15 height 40
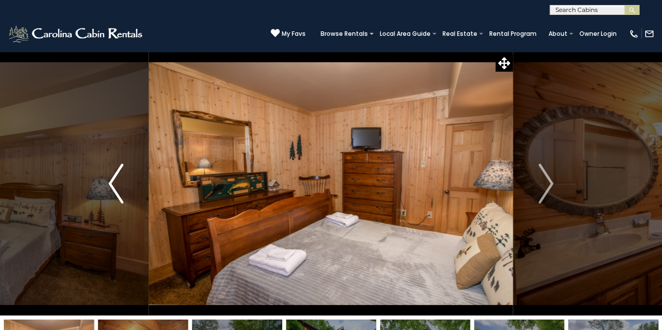
click at [112, 181] on img "Previous" at bounding box center [116, 184] width 15 height 40
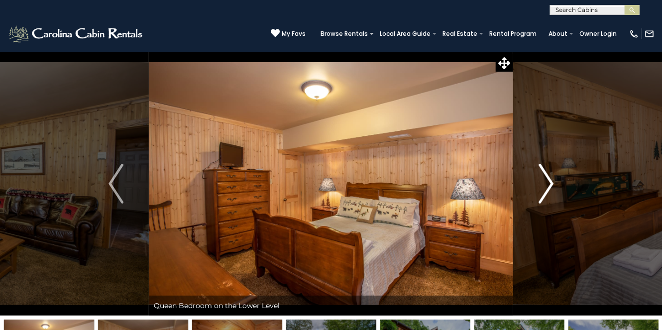
click at [551, 183] on img "Next" at bounding box center [546, 184] width 15 height 40
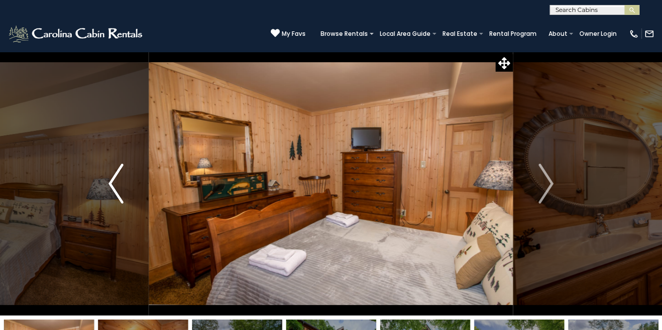
click at [110, 185] on img "Previous" at bounding box center [116, 184] width 15 height 40
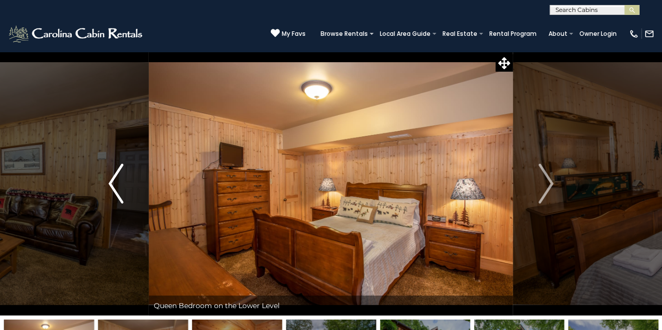
click at [110, 185] on img "Previous" at bounding box center [116, 184] width 15 height 40
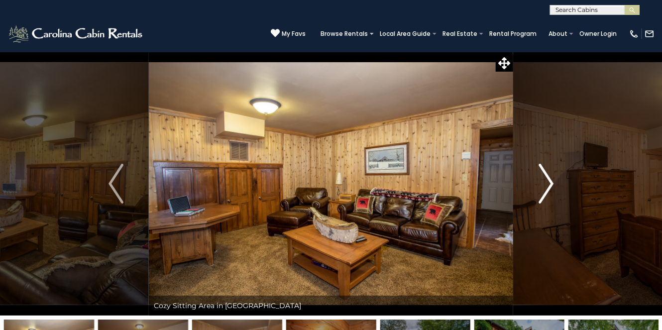
click at [547, 183] on img "Next" at bounding box center [546, 184] width 15 height 40
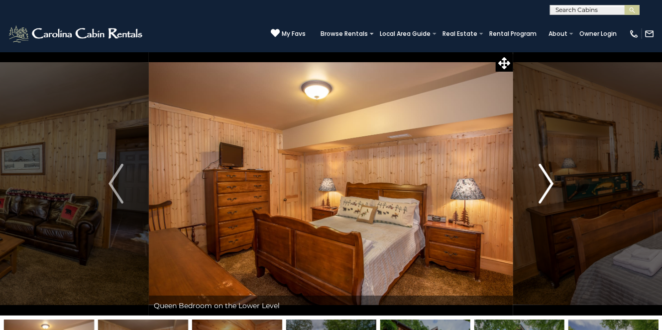
click at [547, 183] on img "Next" at bounding box center [546, 184] width 15 height 40
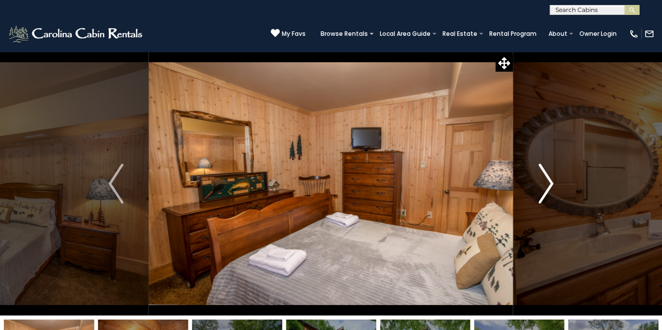
click at [547, 183] on img "Next" at bounding box center [546, 184] width 15 height 40
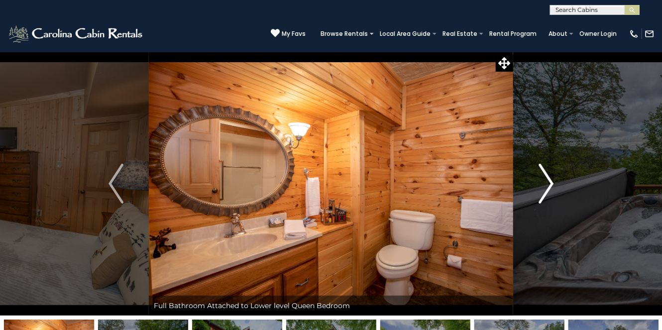
click at [547, 183] on img "Next" at bounding box center [546, 184] width 15 height 40
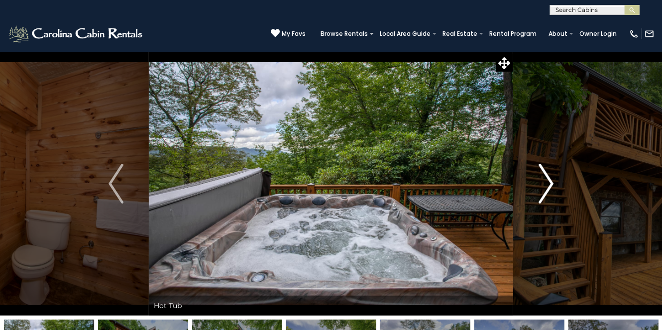
click at [547, 184] on img "Next" at bounding box center [546, 184] width 15 height 40
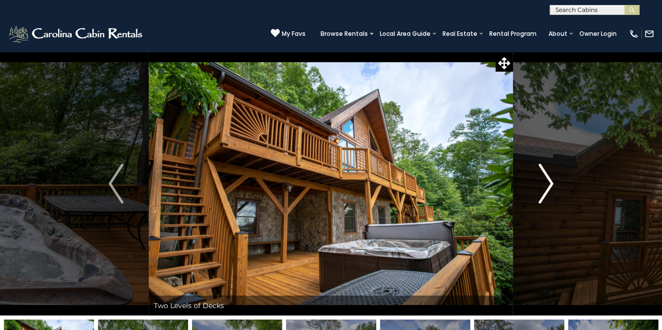
click at [547, 184] on img "Next" at bounding box center [546, 184] width 15 height 40
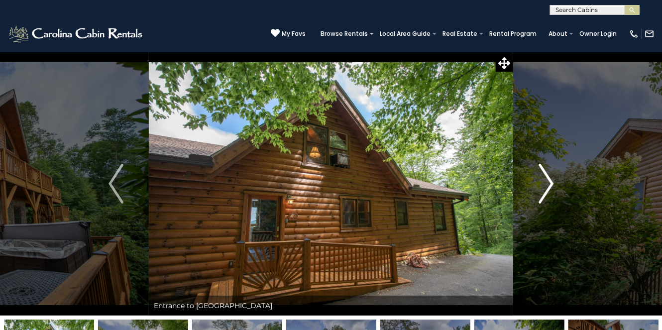
click at [547, 184] on img "Next" at bounding box center [546, 184] width 15 height 40
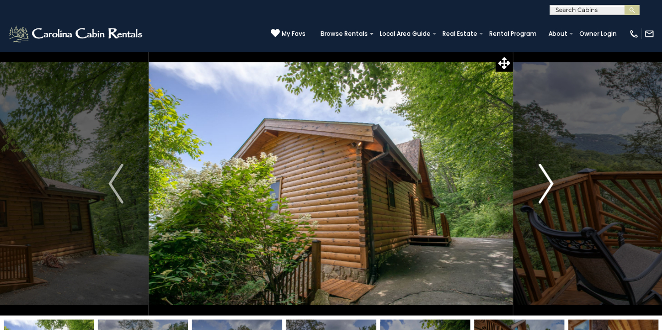
click at [547, 184] on img "Next" at bounding box center [546, 184] width 15 height 40
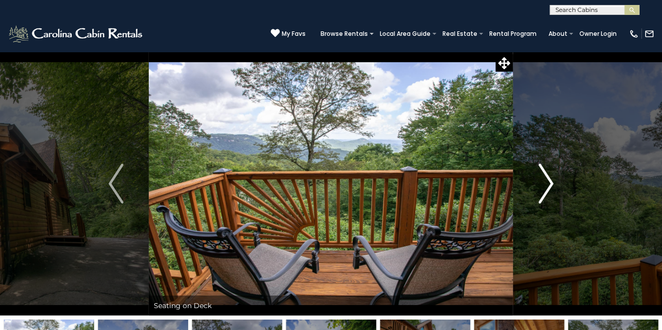
click at [547, 184] on img "Next" at bounding box center [546, 184] width 15 height 40
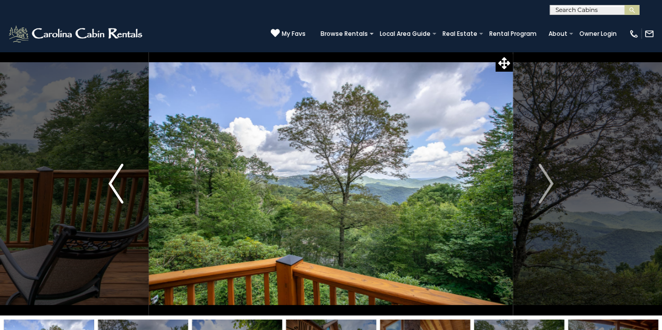
click at [115, 183] on img "Previous" at bounding box center [116, 184] width 15 height 40
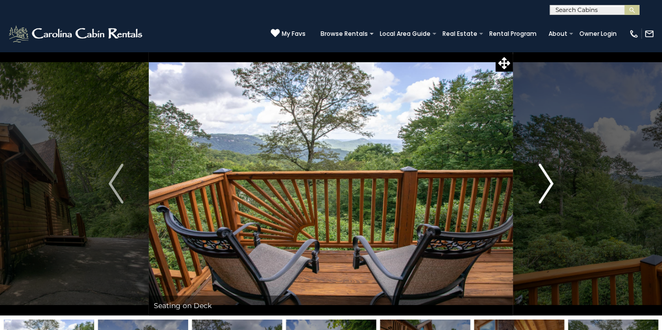
click at [548, 184] on img "Next" at bounding box center [546, 184] width 15 height 40
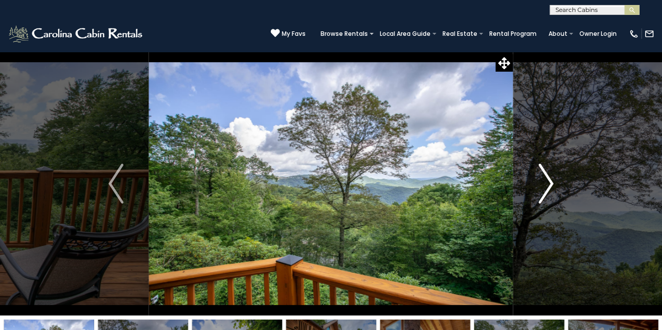
click at [548, 184] on img "Next" at bounding box center [546, 184] width 15 height 40
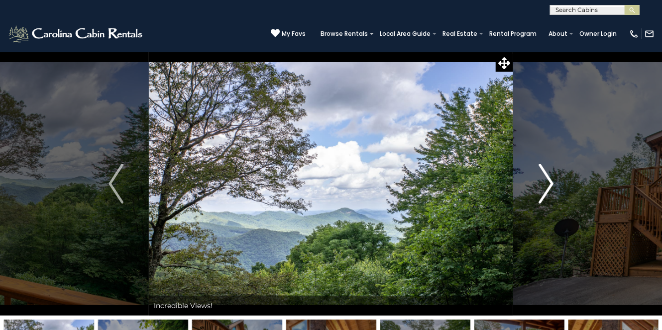
click at [548, 184] on img "Next" at bounding box center [546, 184] width 15 height 40
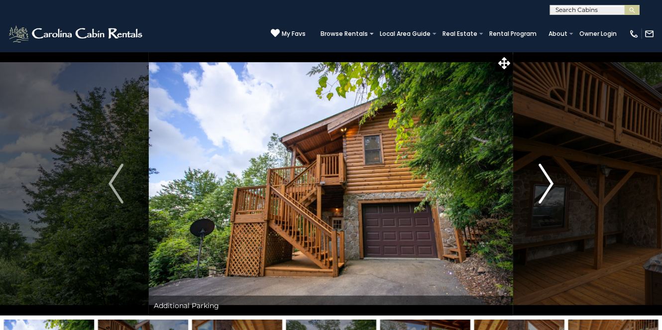
click at [548, 184] on img "Next" at bounding box center [546, 184] width 15 height 40
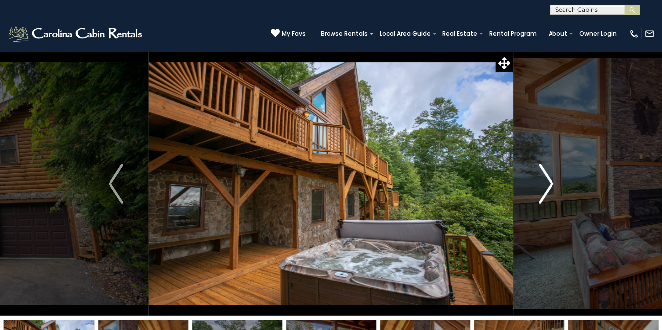
click at [548, 184] on img "Next" at bounding box center [546, 184] width 15 height 40
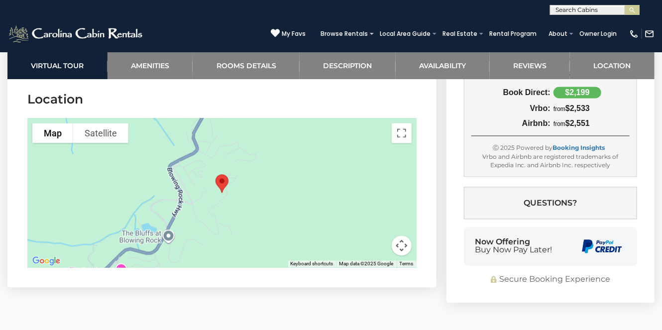
scroll to position [2439, 0]
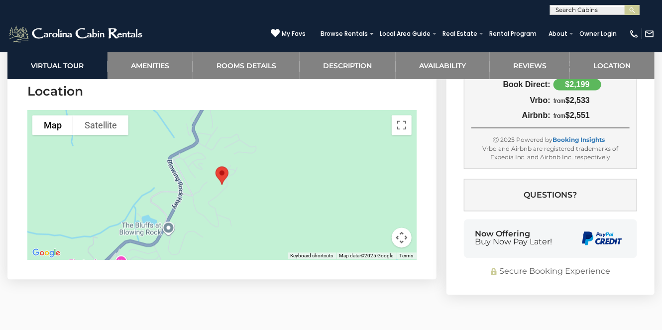
click at [400, 228] on button "Map camera controls" at bounding box center [402, 238] width 20 height 20
click at [377, 178] on button "Zoom in" at bounding box center [377, 188] width 20 height 20
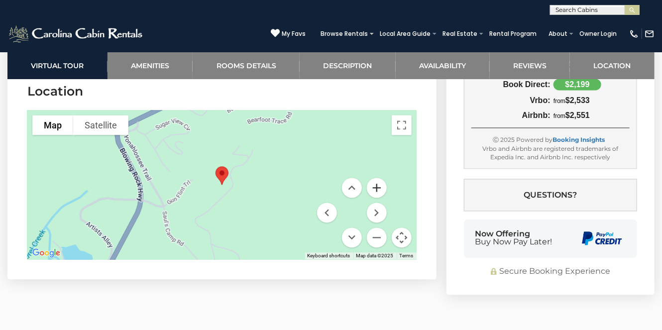
click at [377, 178] on button "Zoom in" at bounding box center [377, 188] width 20 height 20
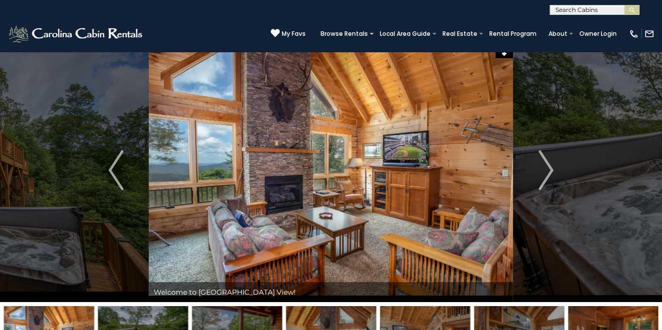
scroll to position [0, 0]
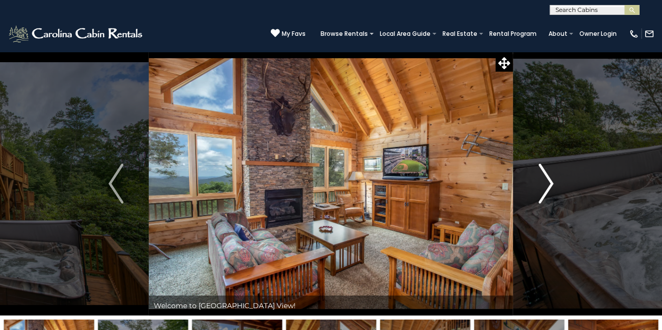
click at [547, 184] on img "Next" at bounding box center [546, 184] width 15 height 40
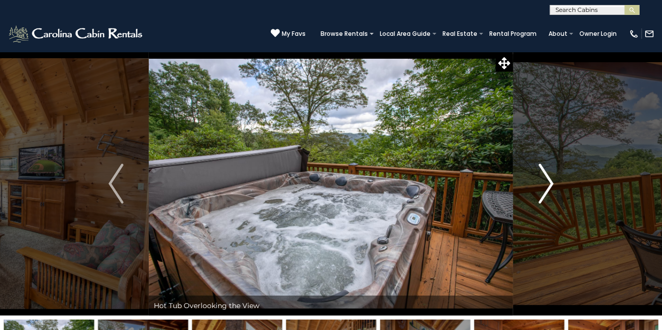
click at [547, 184] on img "Next" at bounding box center [546, 184] width 15 height 40
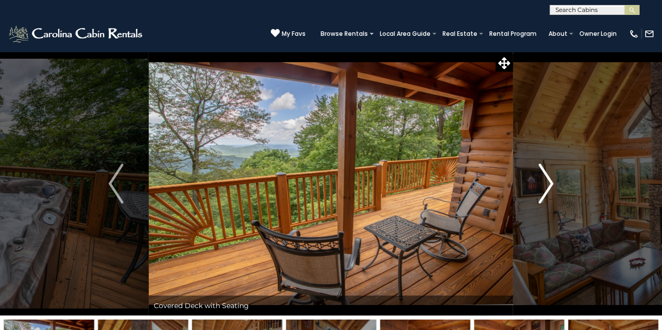
click at [547, 184] on img "Next" at bounding box center [546, 184] width 15 height 40
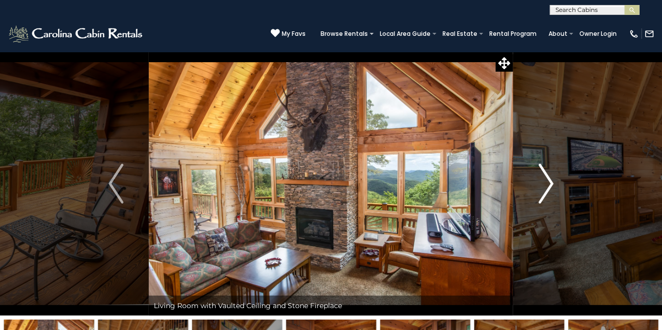
click at [547, 184] on img "Next" at bounding box center [546, 184] width 15 height 40
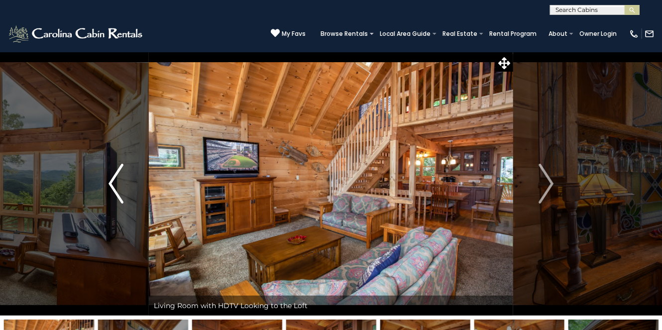
click at [111, 183] on img "Previous" at bounding box center [116, 184] width 15 height 40
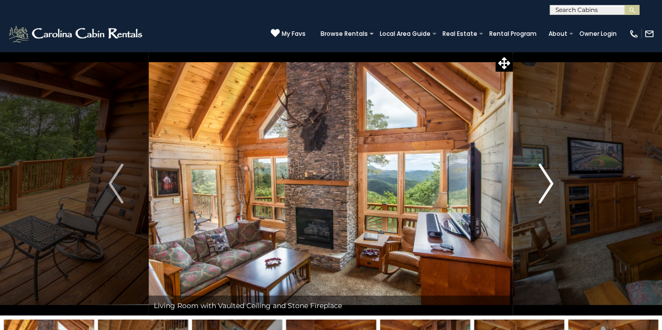
click at [551, 183] on img "Next" at bounding box center [546, 184] width 15 height 40
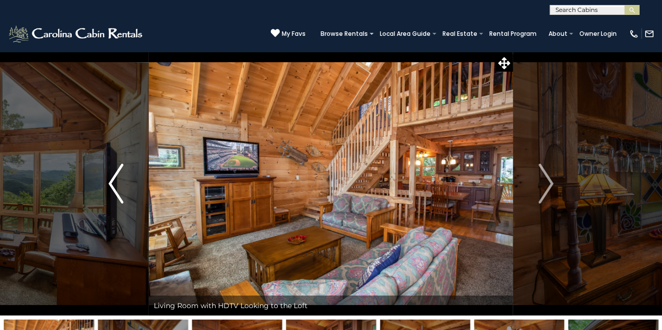
click at [115, 178] on img "Previous" at bounding box center [116, 184] width 15 height 40
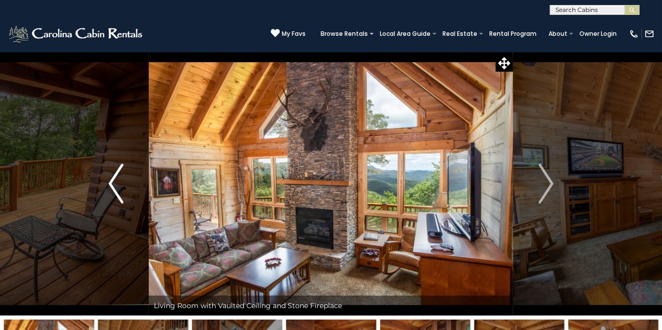
click at [115, 179] on img "Previous" at bounding box center [116, 184] width 15 height 40
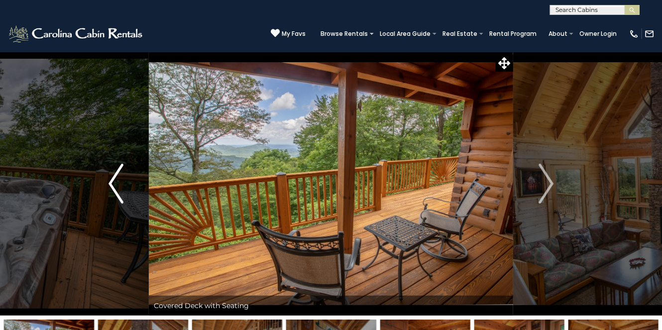
click at [115, 179] on img "Previous" at bounding box center [116, 184] width 15 height 40
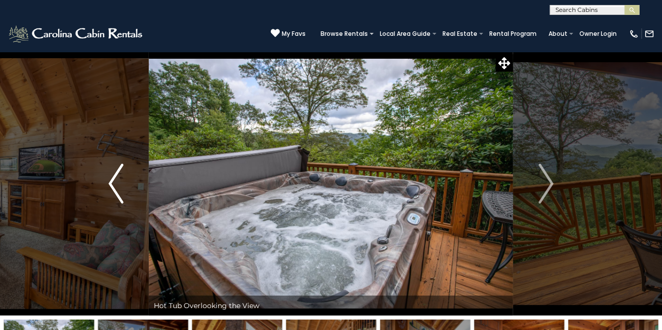
click at [115, 179] on img "Previous" at bounding box center [116, 184] width 15 height 40
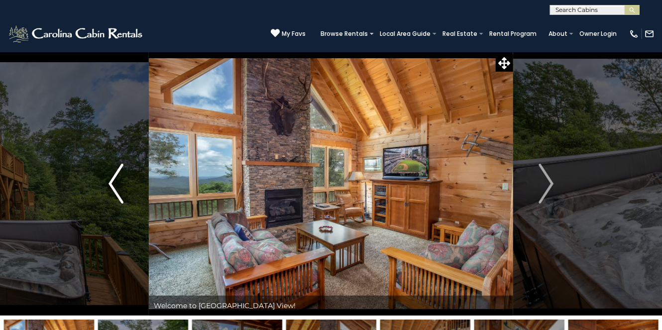
click at [115, 179] on img "Previous" at bounding box center [116, 184] width 15 height 40
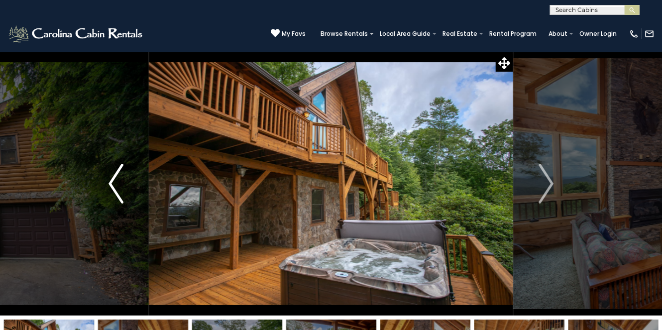
click at [115, 179] on img "Previous" at bounding box center [116, 184] width 15 height 40
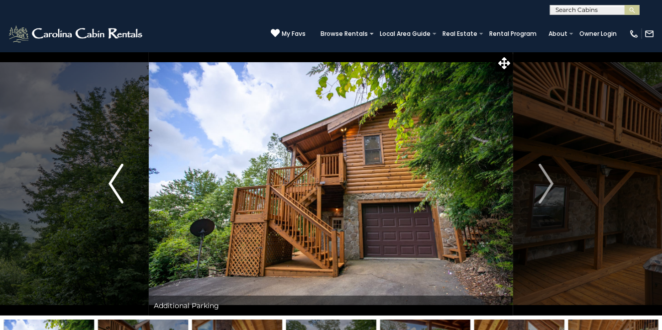
click at [115, 179] on img "Previous" at bounding box center [116, 184] width 15 height 40
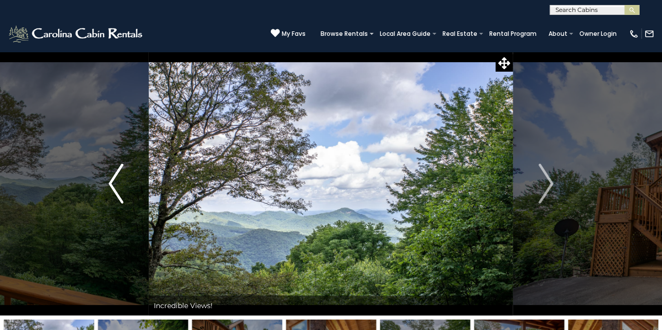
click at [116, 179] on img "Previous" at bounding box center [116, 184] width 15 height 40
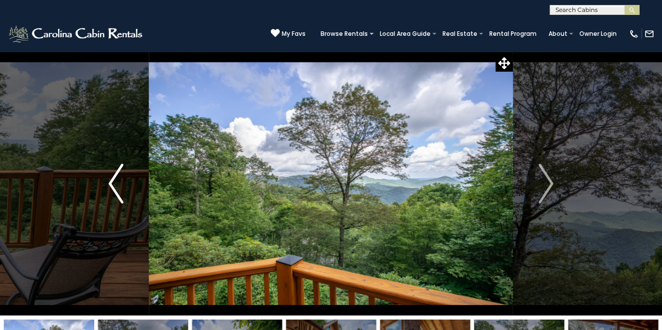
click at [116, 179] on img "Previous" at bounding box center [116, 184] width 15 height 40
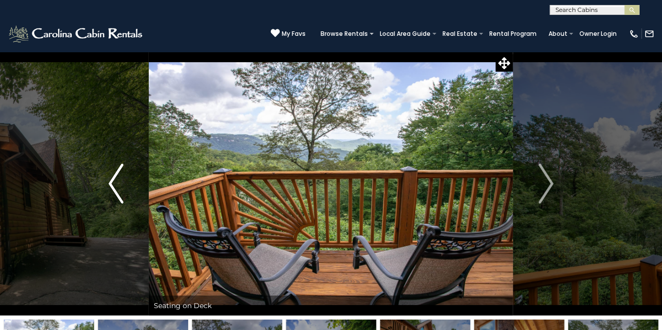
click at [116, 179] on img "Previous" at bounding box center [116, 184] width 15 height 40
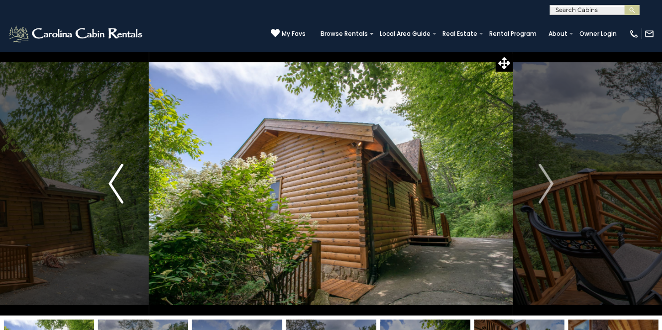
click at [117, 179] on img "Previous" at bounding box center [116, 184] width 15 height 40
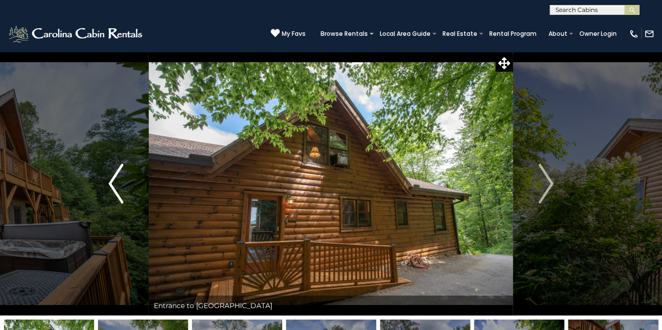
click at [117, 179] on img "Previous" at bounding box center [116, 184] width 15 height 40
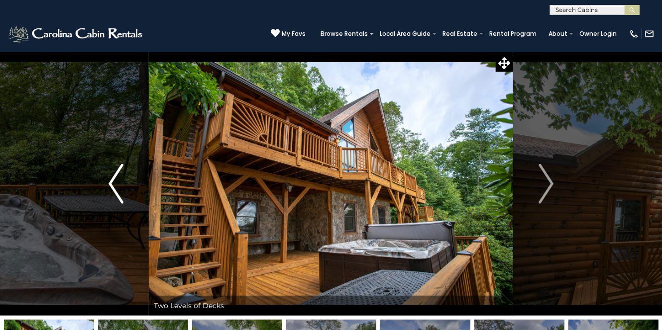
click at [117, 179] on img "Previous" at bounding box center [116, 184] width 15 height 40
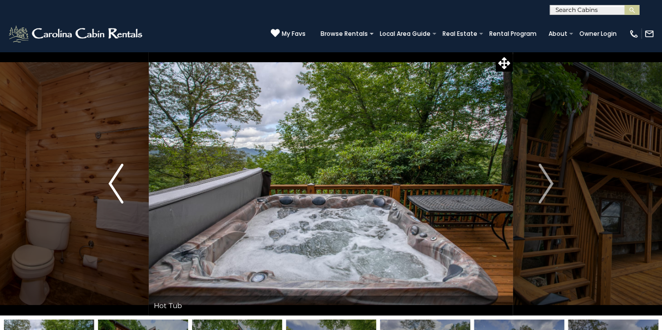
click at [117, 179] on img "Previous" at bounding box center [116, 184] width 15 height 40
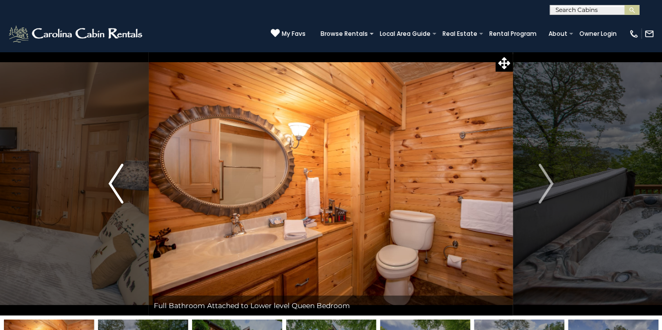
click at [117, 179] on img "Previous" at bounding box center [116, 184] width 15 height 40
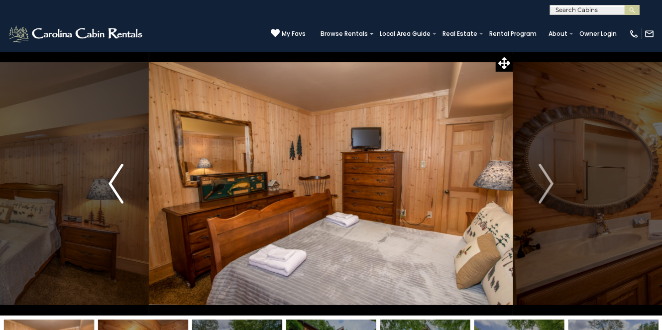
click at [117, 179] on img "Previous" at bounding box center [116, 184] width 15 height 40
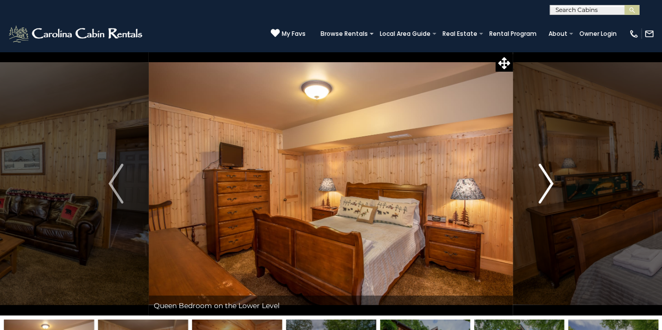
click at [552, 182] on img "Next" at bounding box center [546, 184] width 15 height 40
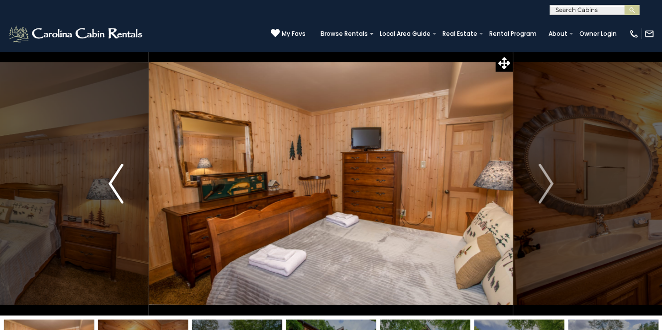
click at [113, 180] on img "Previous" at bounding box center [116, 184] width 15 height 40
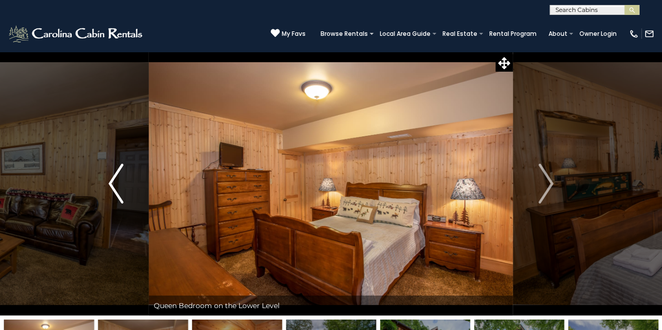
click at [113, 180] on img "Previous" at bounding box center [116, 184] width 15 height 40
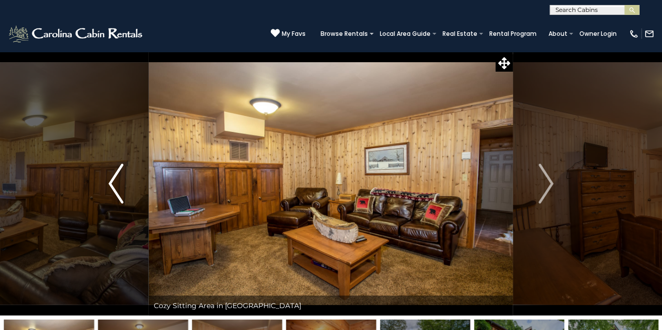
click at [113, 180] on img "Previous" at bounding box center [116, 184] width 15 height 40
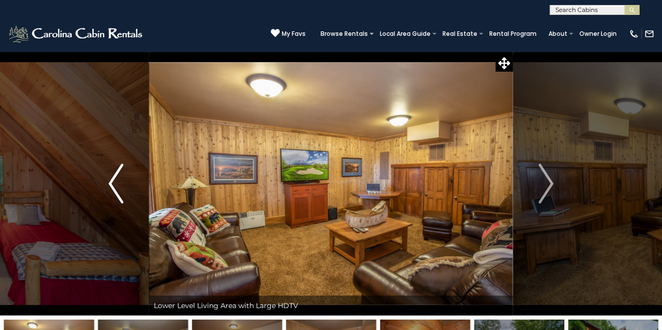
click at [113, 180] on img "Previous" at bounding box center [116, 184] width 15 height 40
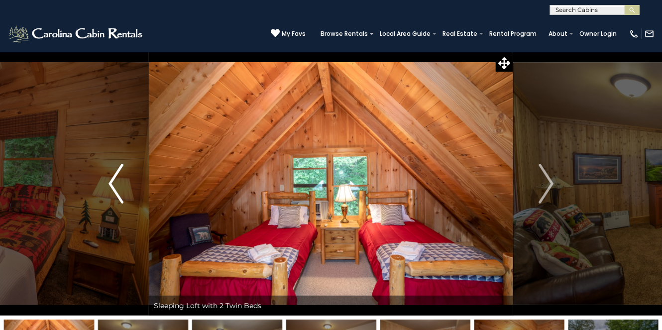
click at [113, 180] on img "Previous" at bounding box center [116, 184] width 15 height 40
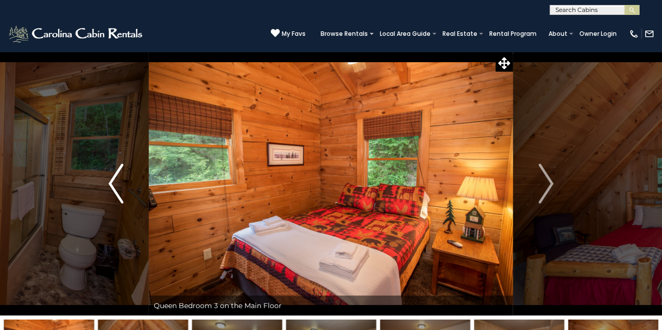
click at [113, 180] on img "Previous" at bounding box center [116, 184] width 15 height 40
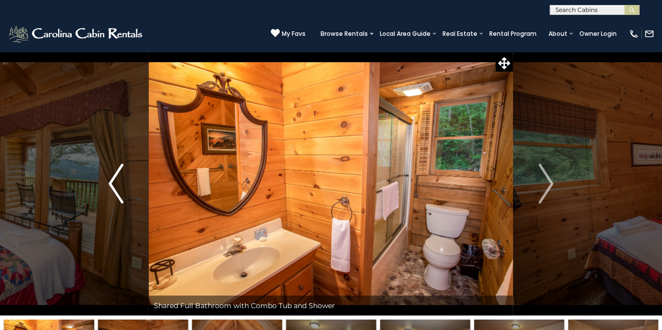
click at [113, 180] on img "Previous" at bounding box center [116, 184] width 15 height 40
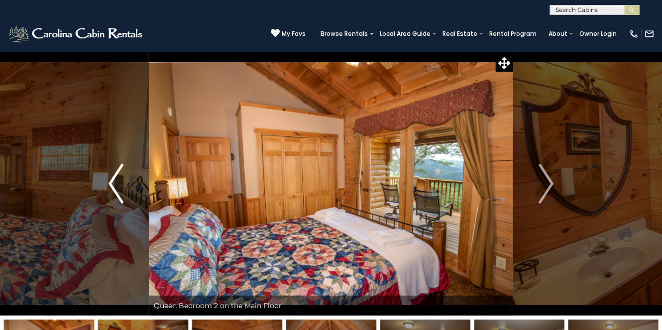
click at [113, 180] on img "Previous" at bounding box center [116, 184] width 15 height 40
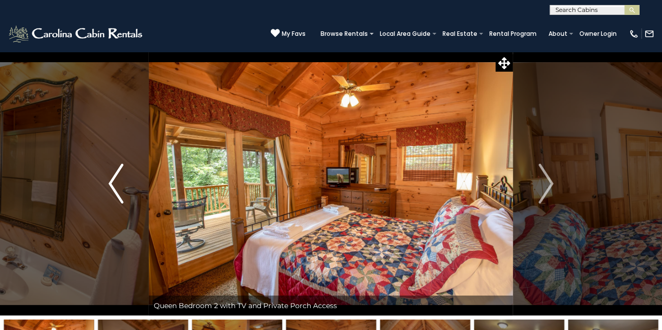
click at [113, 180] on img "Previous" at bounding box center [116, 184] width 15 height 40
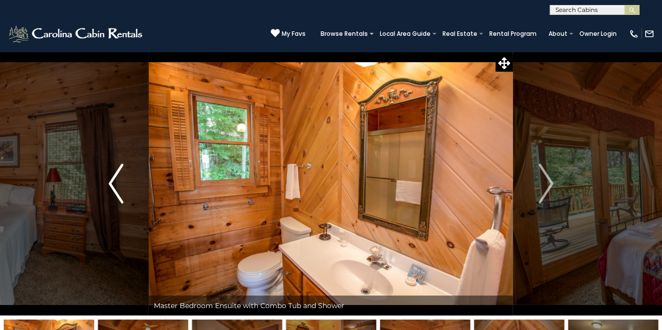
click at [113, 180] on img "Previous" at bounding box center [116, 184] width 15 height 40
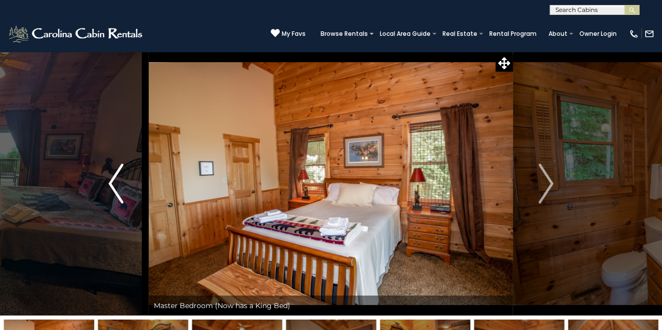
click at [113, 180] on img "Previous" at bounding box center [116, 184] width 15 height 40
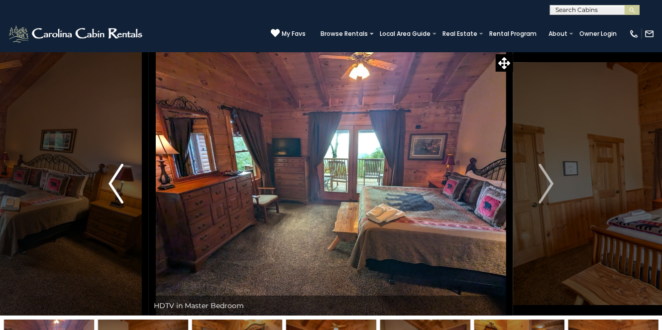
click at [113, 180] on img "Previous" at bounding box center [116, 184] width 15 height 40
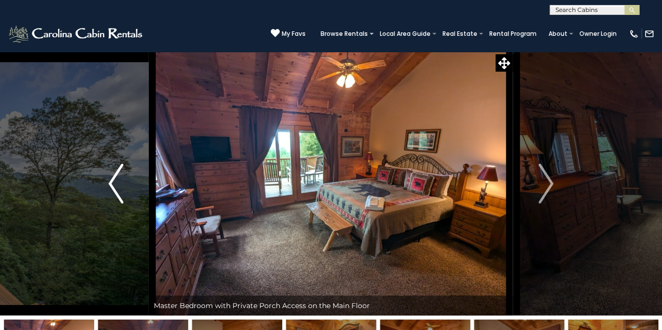
click at [113, 180] on img "Previous" at bounding box center [116, 184] width 15 height 40
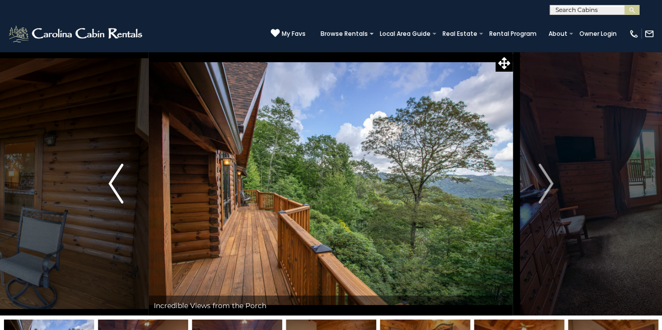
click at [113, 180] on img "Previous" at bounding box center [116, 184] width 15 height 40
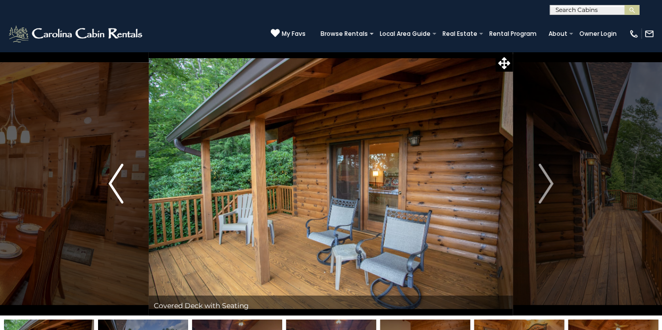
click at [113, 180] on img "Previous" at bounding box center [116, 184] width 15 height 40
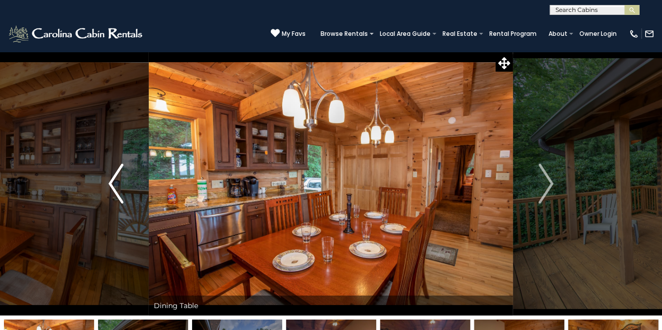
click at [113, 180] on img "Previous" at bounding box center [116, 184] width 15 height 40
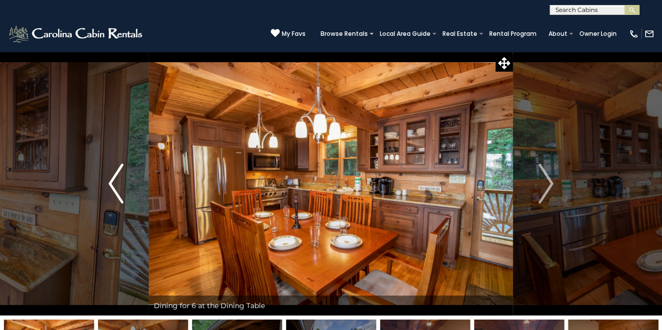
click at [113, 180] on img "Previous" at bounding box center [116, 184] width 15 height 40
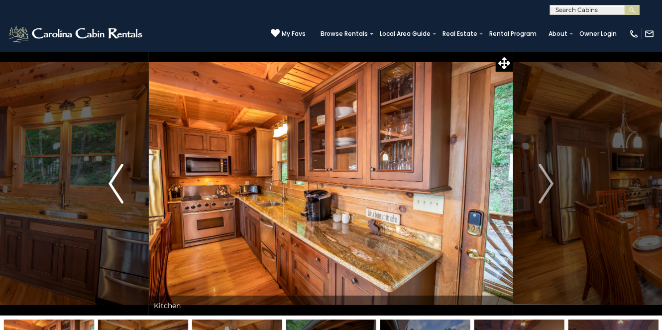
click at [113, 180] on img "Previous" at bounding box center [116, 184] width 15 height 40
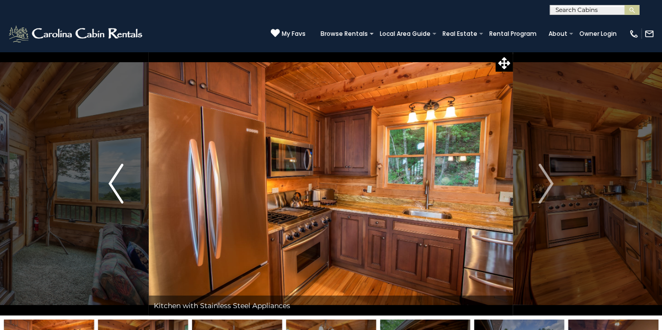
click at [113, 180] on img "Previous" at bounding box center [116, 184] width 15 height 40
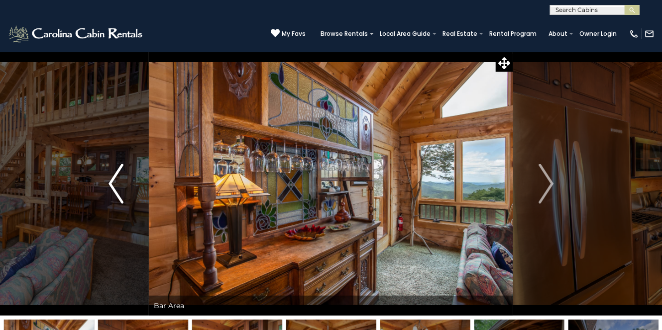
click at [113, 180] on img "Previous" at bounding box center [116, 184] width 15 height 40
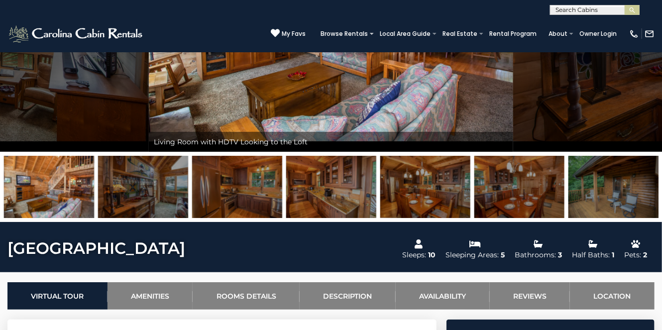
scroll to position [149, 0]
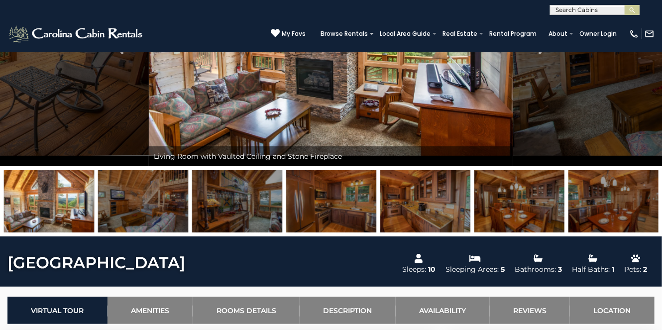
drag, startPoint x: 123, startPoint y: 193, endPoint x: 604, endPoint y: 233, distance: 482.6
click at [604, 233] on div at bounding box center [331, 201] width 662 height 70
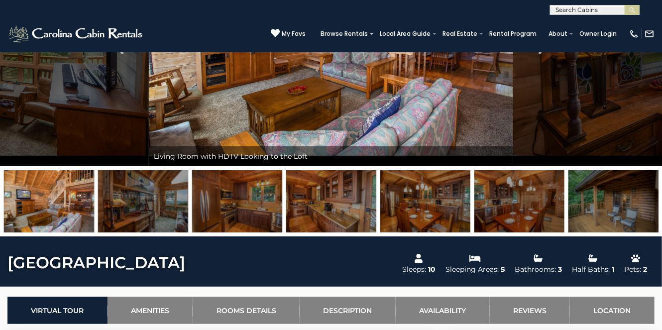
drag, startPoint x: 641, startPoint y: 198, endPoint x: -40, endPoint y: 216, distance: 680.8
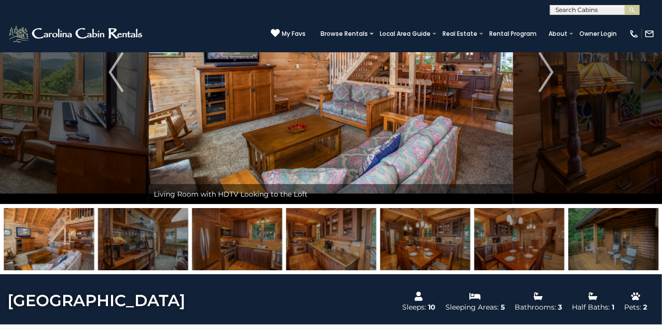
scroll to position [0, 0]
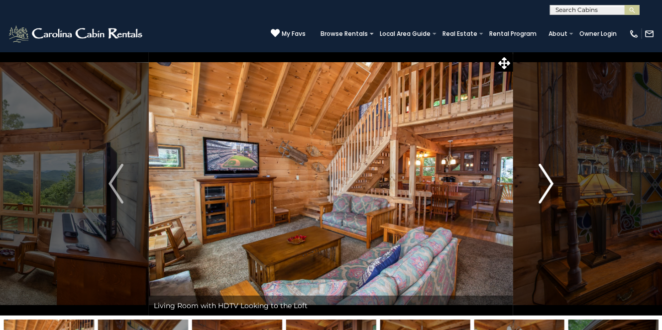
click at [551, 184] on img "Next" at bounding box center [546, 184] width 15 height 40
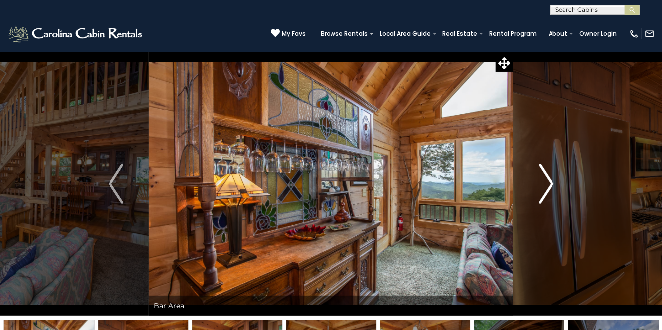
click at [551, 183] on img "Next" at bounding box center [546, 184] width 15 height 40
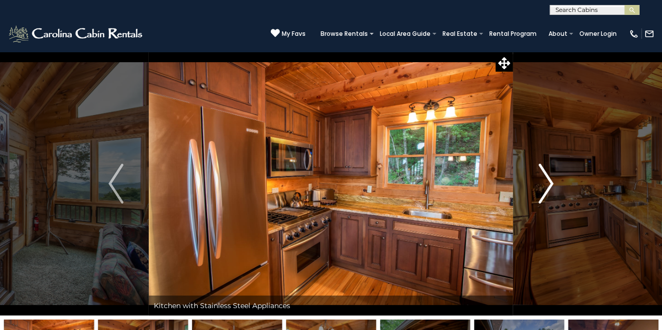
click at [551, 183] on img "Next" at bounding box center [546, 184] width 15 height 40
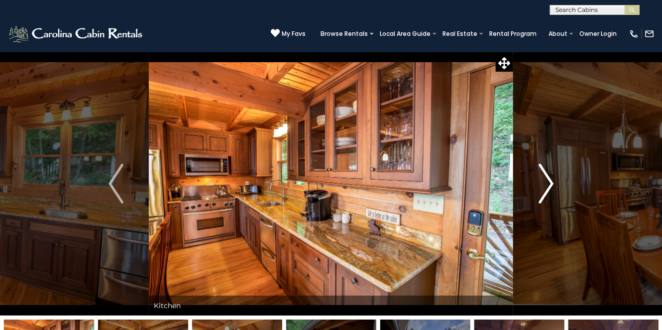
click at [551, 183] on img "Next" at bounding box center [546, 184] width 15 height 40
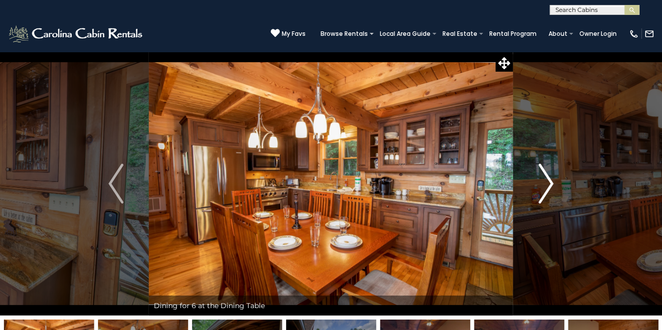
click at [551, 183] on img "Next" at bounding box center [546, 184] width 15 height 40
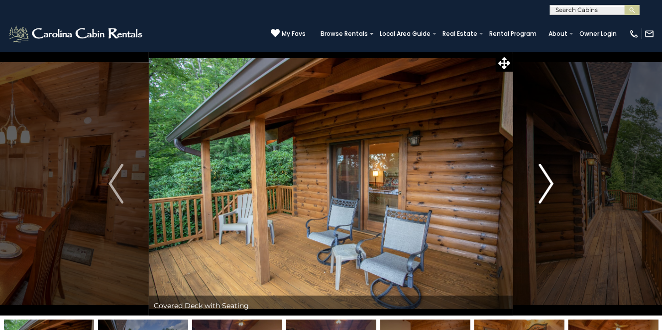
click at [551, 183] on img "Next" at bounding box center [546, 184] width 15 height 40
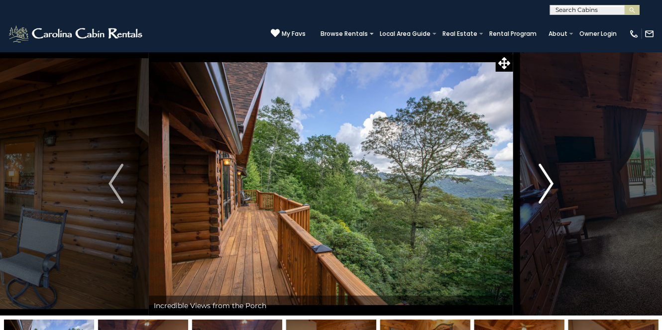
click at [551, 183] on img "Next" at bounding box center [546, 184] width 15 height 40
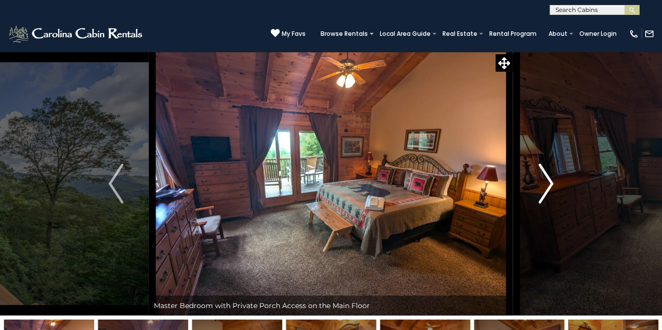
click at [551, 183] on img "Next" at bounding box center [546, 184] width 15 height 40
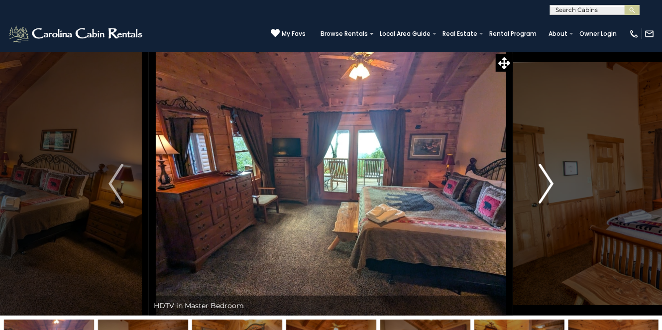
click at [551, 183] on img "Next" at bounding box center [546, 184] width 15 height 40
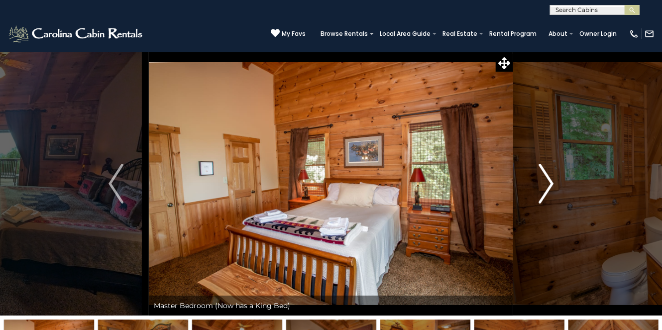
click at [551, 183] on img "Next" at bounding box center [546, 184] width 15 height 40
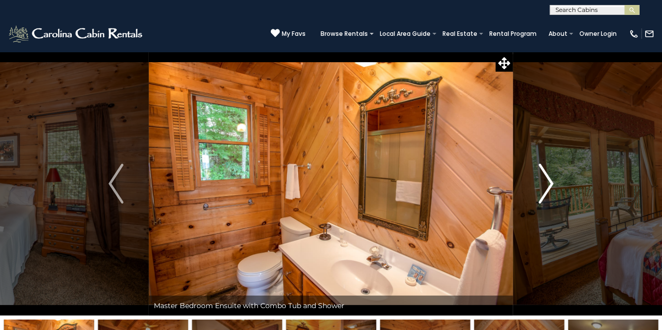
click at [551, 183] on img "Next" at bounding box center [546, 184] width 15 height 40
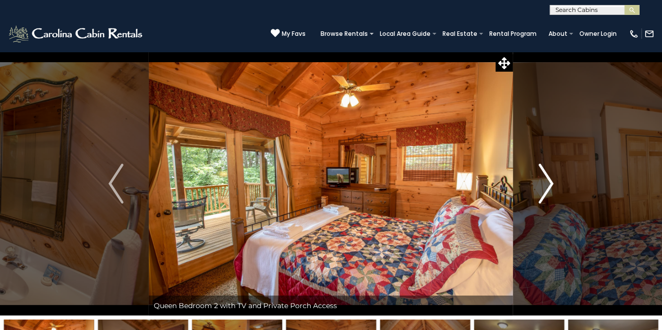
click at [551, 183] on img "Next" at bounding box center [546, 184] width 15 height 40
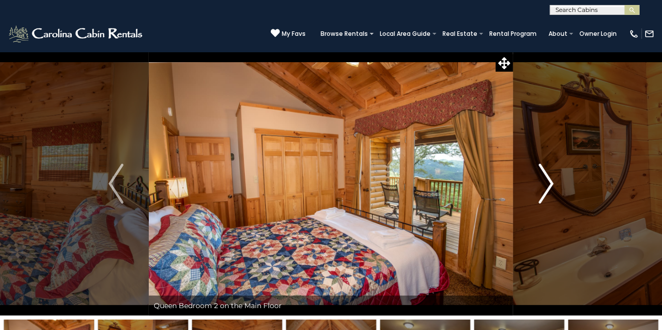
click at [551, 183] on img "Next" at bounding box center [546, 184] width 15 height 40
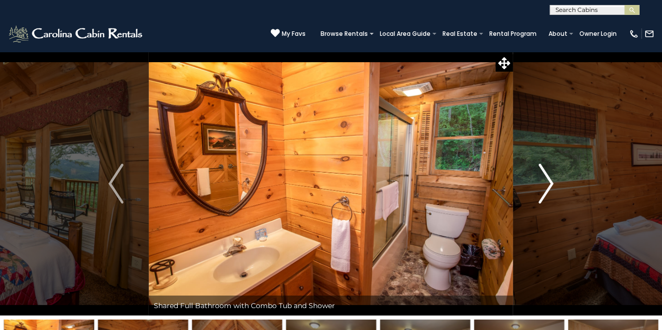
click at [551, 183] on img "Next" at bounding box center [546, 184] width 15 height 40
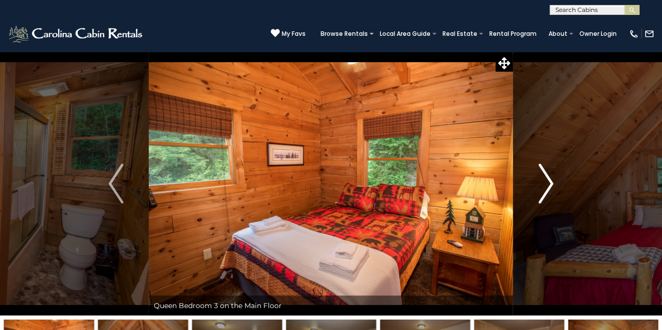
click at [551, 183] on img "Next" at bounding box center [546, 184] width 15 height 40
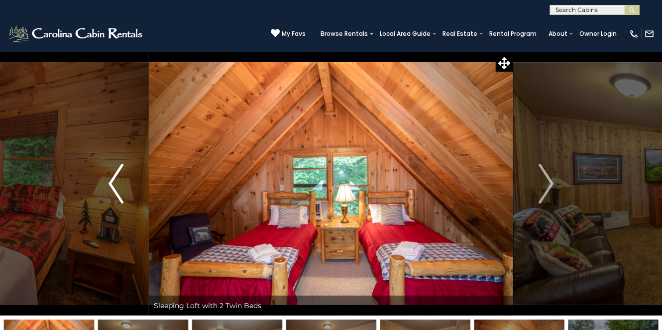
click at [112, 177] on img "Previous" at bounding box center [116, 184] width 15 height 40
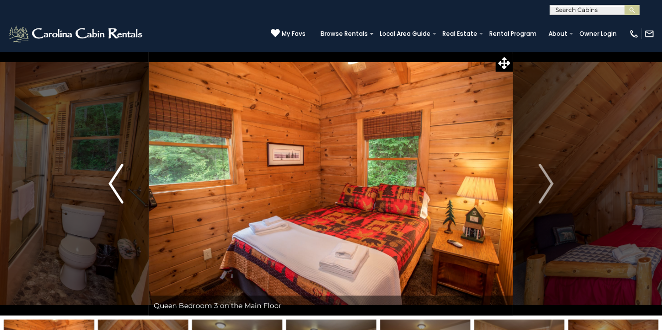
click at [112, 177] on img "Previous" at bounding box center [116, 184] width 15 height 40
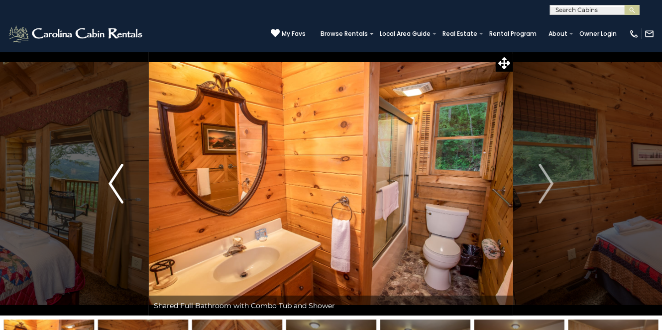
click at [112, 178] on img "Previous" at bounding box center [116, 184] width 15 height 40
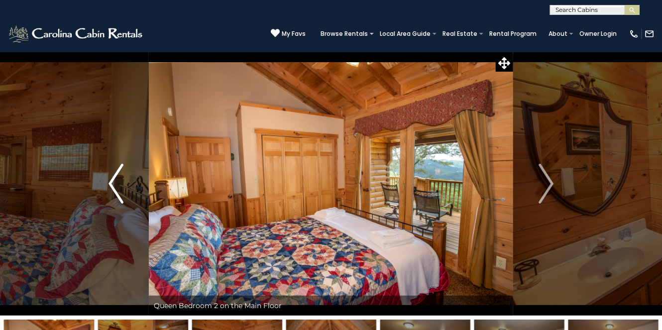
click at [112, 178] on img "Previous" at bounding box center [116, 184] width 15 height 40
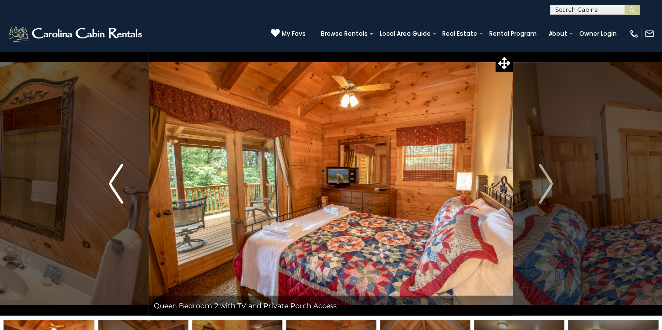
click at [112, 178] on img "Previous" at bounding box center [116, 184] width 15 height 40
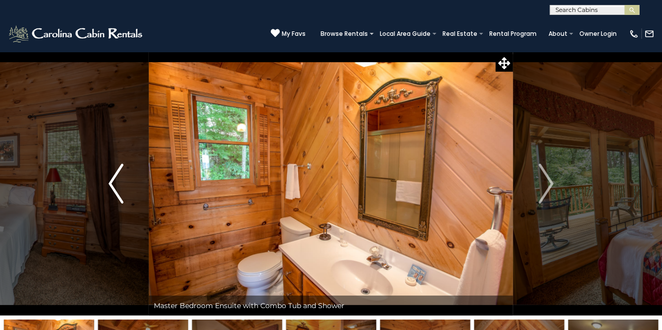
click at [112, 178] on img "Previous" at bounding box center [116, 184] width 15 height 40
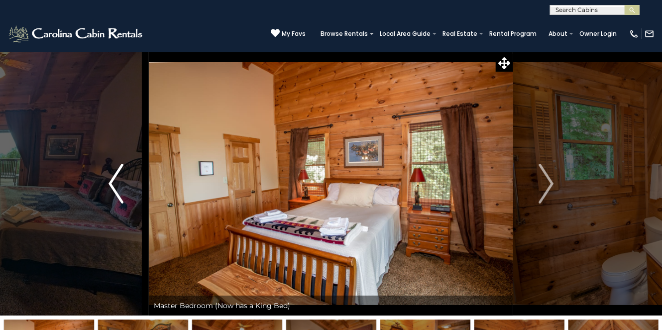
click at [112, 178] on img "Previous" at bounding box center [116, 184] width 15 height 40
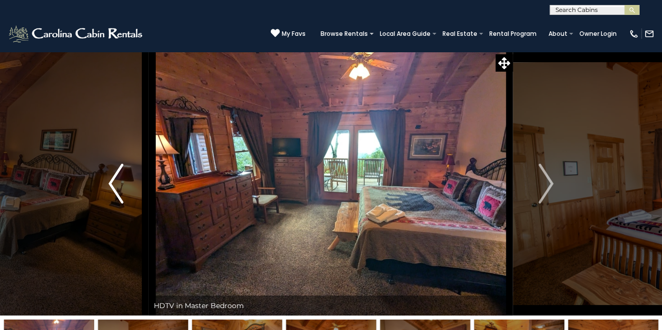
click at [112, 178] on img "Previous" at bounding box center [116, 184] width 15 height 40
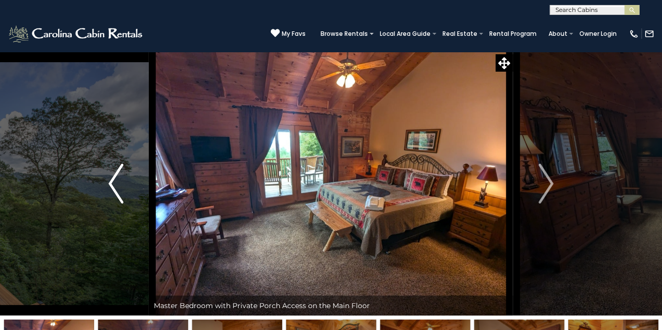
click at [112, 178] on img "Previous" at bounding box center [116, 184] width 15 height 40
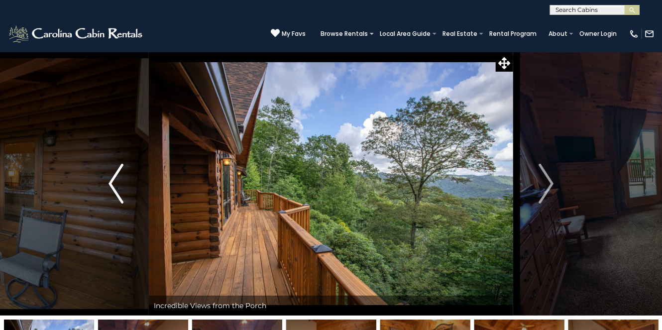
click at [112, 178] on img "Previous" at bounding box center [116, 184] width 15 height 40
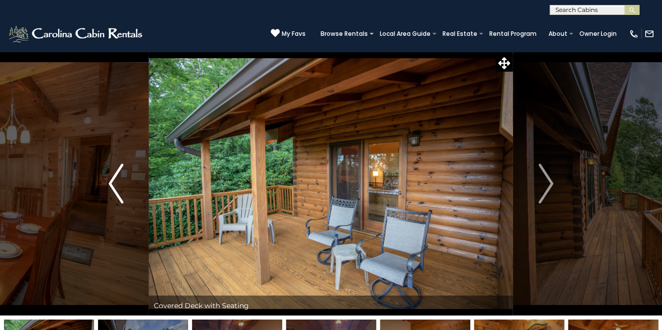
click at [112, 178] on img "Previous" at bounding box center [116, 184] width 15 height 40
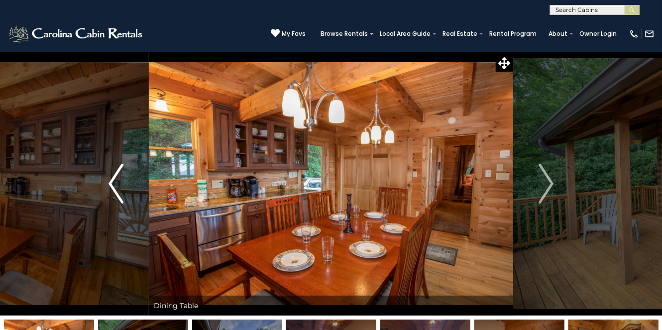
click at [112, 178] on img "Previous" at bounding box center [116, 184] width 15 height 40
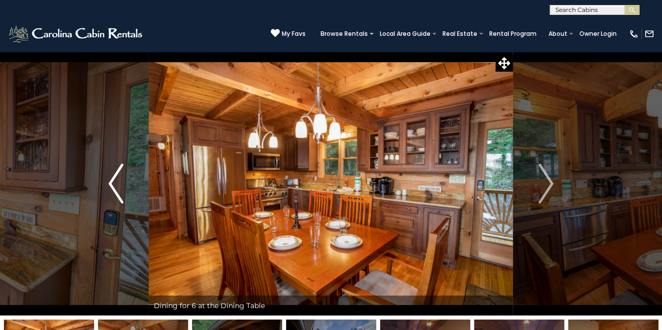
click at [112, 178] on img "Previous" at bounding box center [116, 184] width 15 height 40
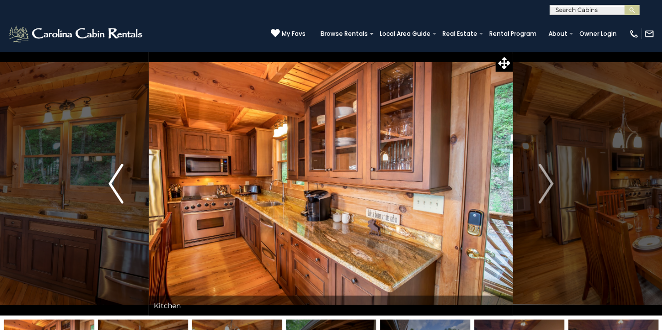
click at [112, 178] on img "Previous" at bounding box center [116, 184] width 15 height 40
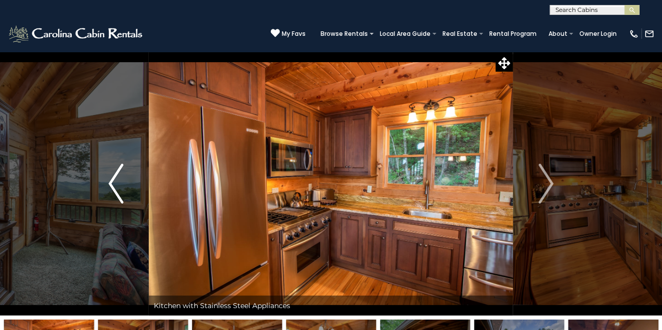
click at [113, 178] on img "Previous" at bounding box center [116, 184] width 15 height 40
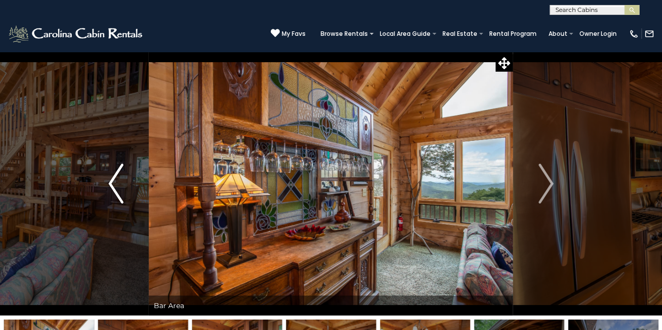
click at [113, 178] on img "Previous" at bounding box center [116, 184] width 15 height 40
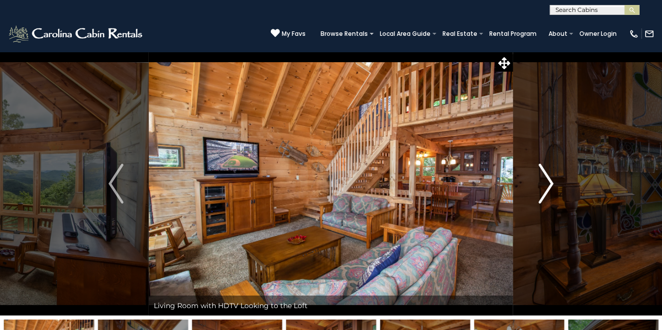
click at [551, 178] on img "Next" at bounding box center [546, 184] width 15 height 40
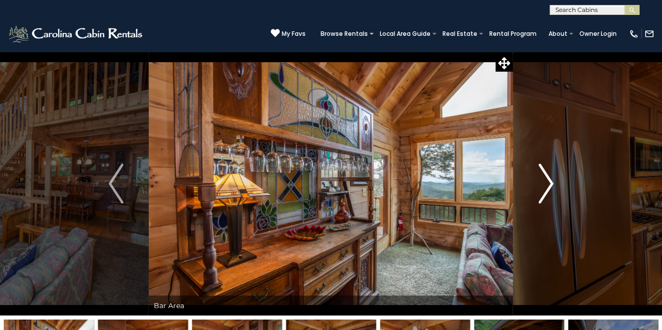
click at [546, 181] on img "Next" at bounding box center [546, 184] width 15 height 40
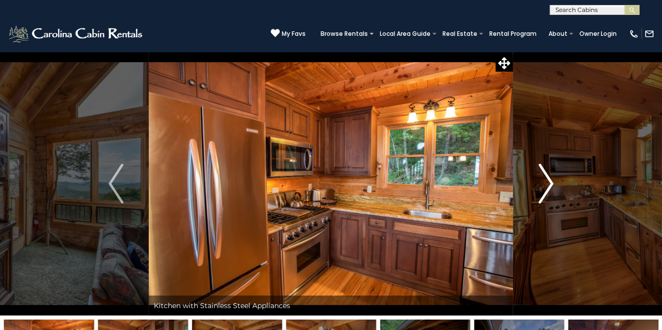
click at [546, 181] on img "Next" at bounding box center [546, 184] width 15 height 40
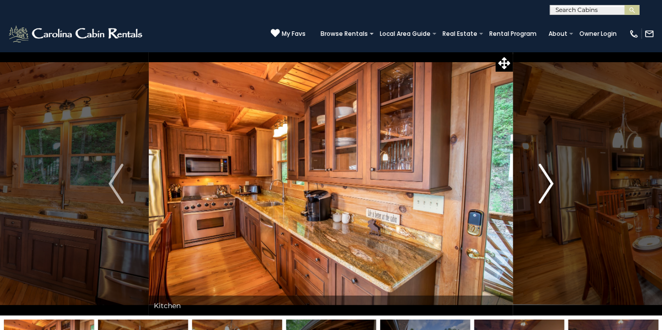
click at [546, 181] on img "Next" at bounding box center [546, 184] width 15 height 40
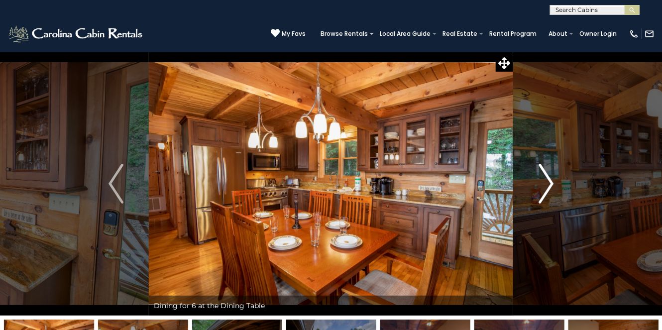
click at [546, 182] on img "Next" at bounding box center [546, 184] width 15 height 40
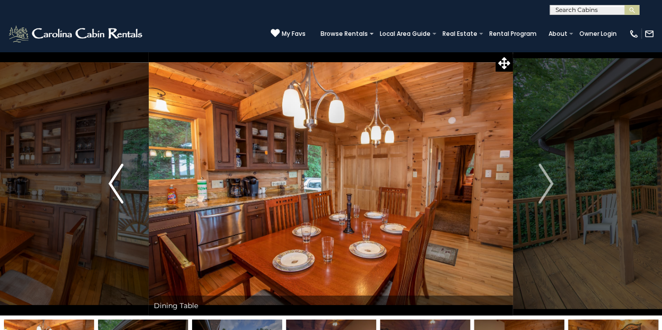
click at [117, 179] on img "Previous" at bounding box center [116, 184] width 15 height 40
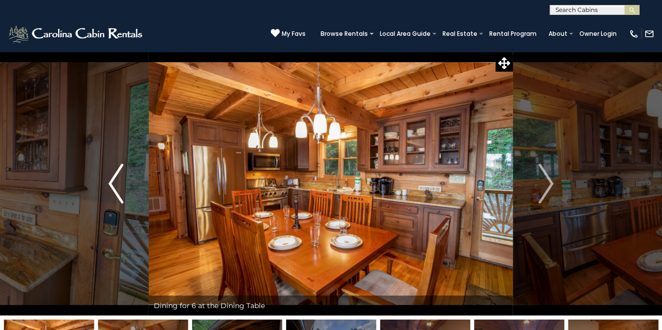
click at [117, 179] on img "Previous" at bounding box center [116, 184] width 15 height 40
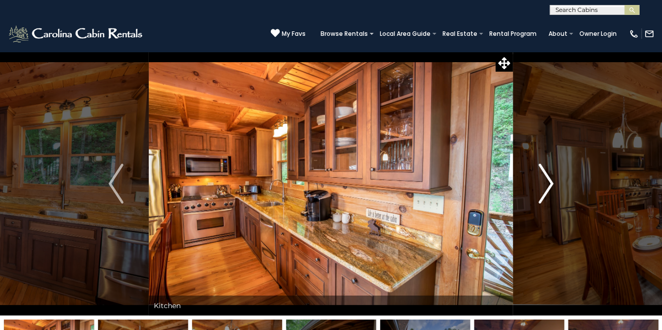
click at [547, 181] on img "Next" at bounding box center [546, 184] width 15 height 40
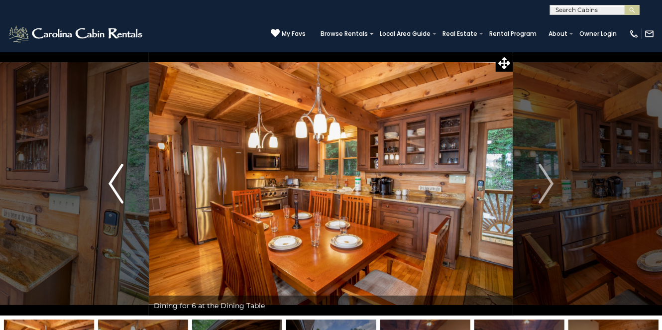
click at [115, 177] on img "Previous" at bounding box center [116, 184] width 15 height 40
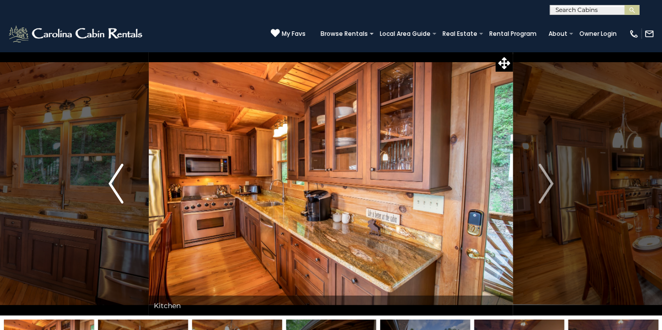
click at [114, 177] on img "Previous" at bounding box center [116, 184] width 15 height 40
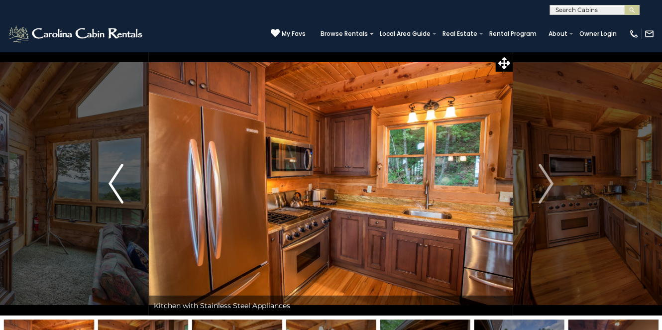
click at [114, 177] on img "Previous" at bounding box center [116, 184] width 15 height 40
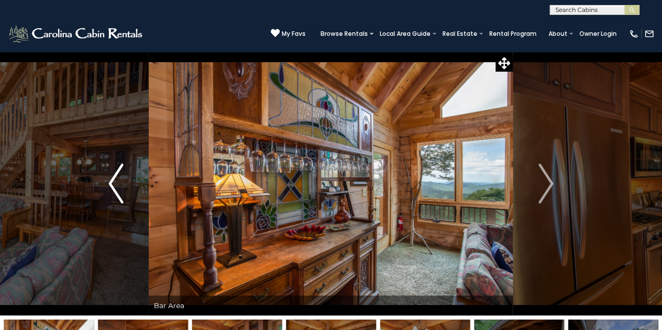
click at [114, 177] on img "Previous" at bounding box center [116, 184] width 15 height 40
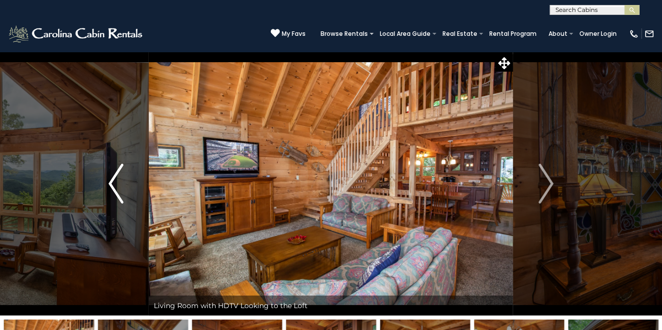
click at [115, 177] on img "Previous" at bounding box center [116, 184] width 15 height 40
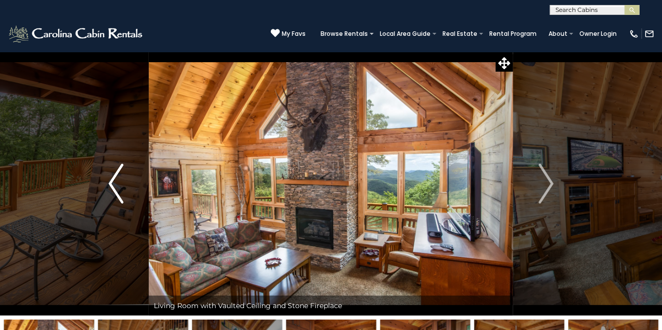
click at [115, 177] on img "Previous" at bounding box center [116, 184] width 15 height 40
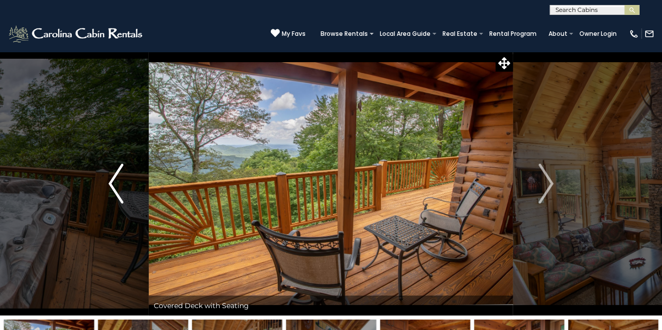
click at [115, 177] on img "Previous" at bounding box center [116, 184] width 15 height 40
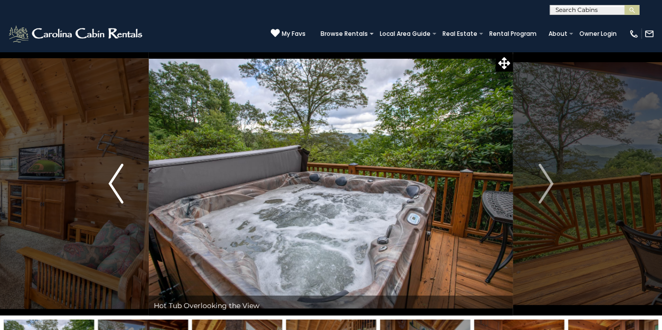
click at [116, 170] on img "Previous" at bounding box center [116, 184] width 15 height 40
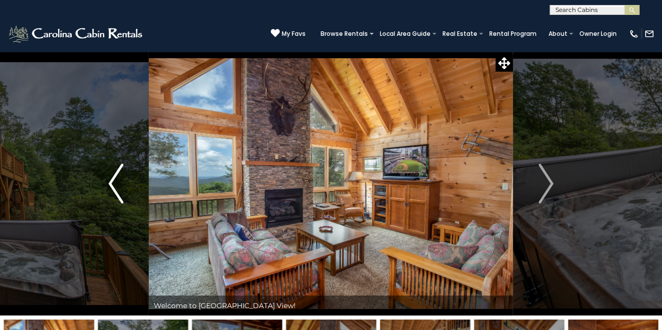
click at [113, 179] on img "Previous" at bounding box center [116, 184] width 15 height 40
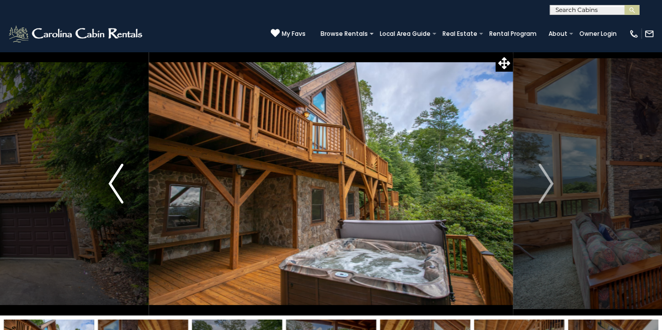
click at [113, 179] on img "Previous" at bounding box center [116, 184] width 15 height 40
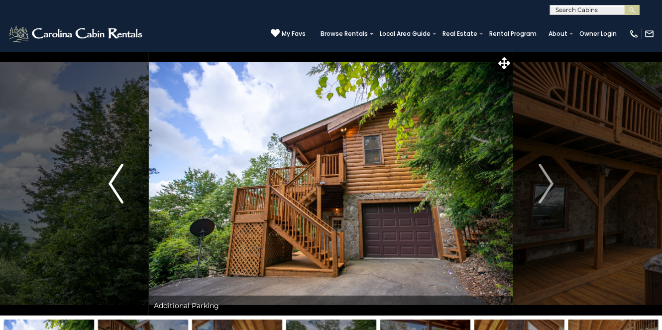
click at [113, 179] on img "Previous" at bounding box center [116, 184] width 15 height 40
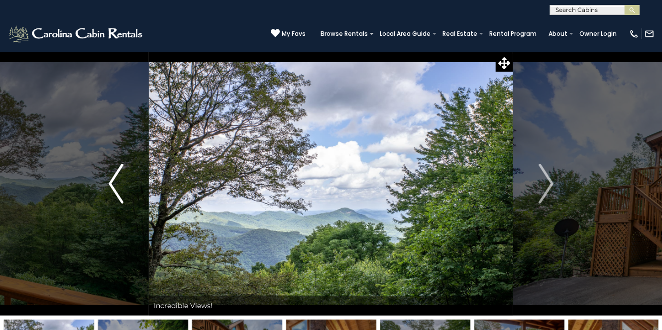
click at [113, 179] on img "Previous" at bounding box center [116, 184] width 15 height 40
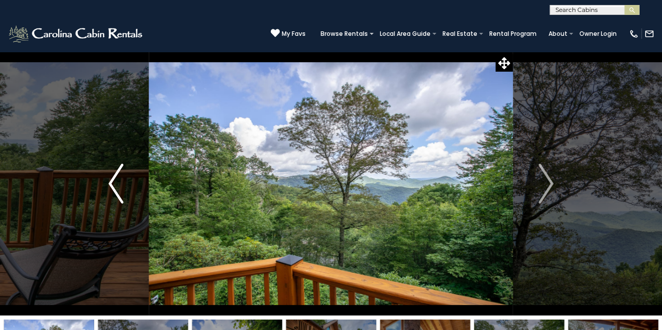
click at [113, 179] on img "Previous" at bounding box center [116, 184] width 15 height 40
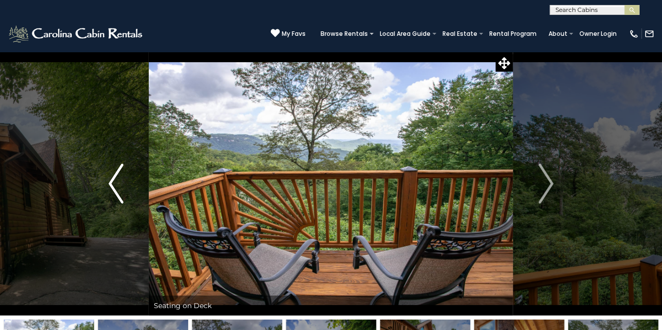
click at [113, 179] on img "Previous" at bounding box center [116, 184] width 15 height 40
